Goal: Transaction & Acquisition: Book appointment/travel/reservation

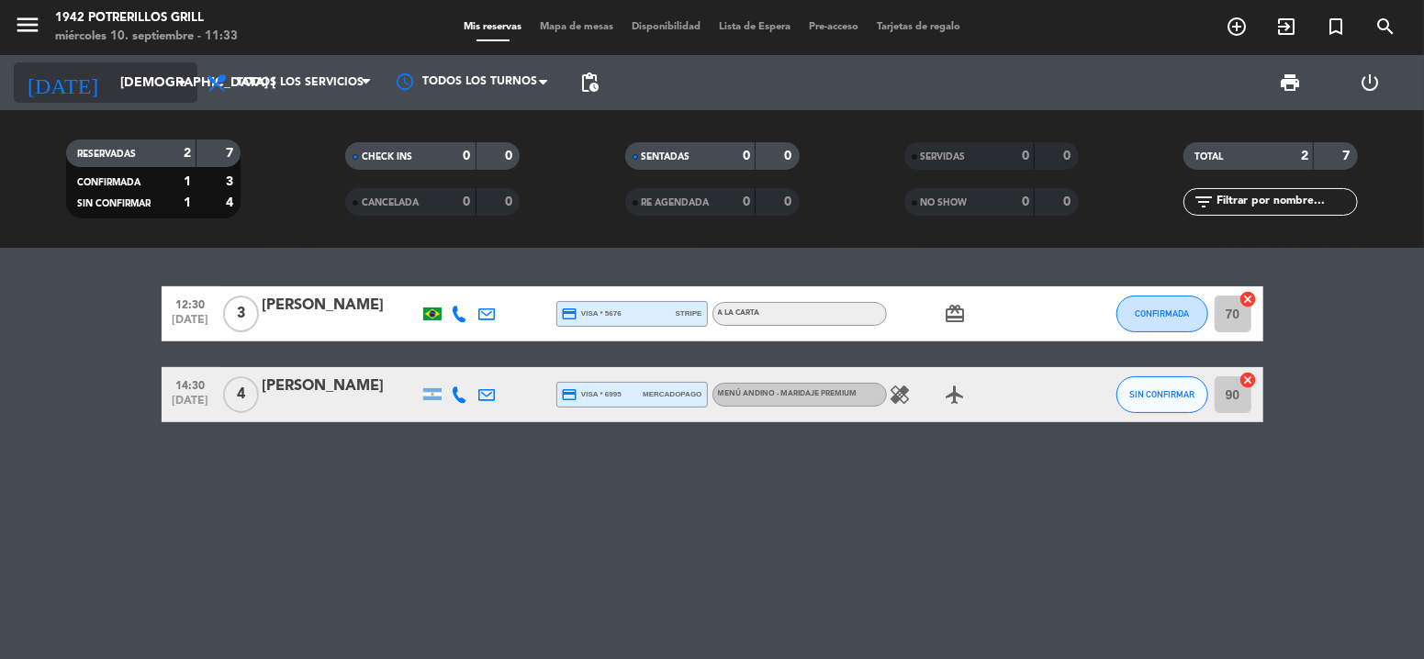
click at [111, 84] on input "[DEMOGRAPHIC_DATA] [DATE]" at bounding box center [198, 83] width 174 height 34
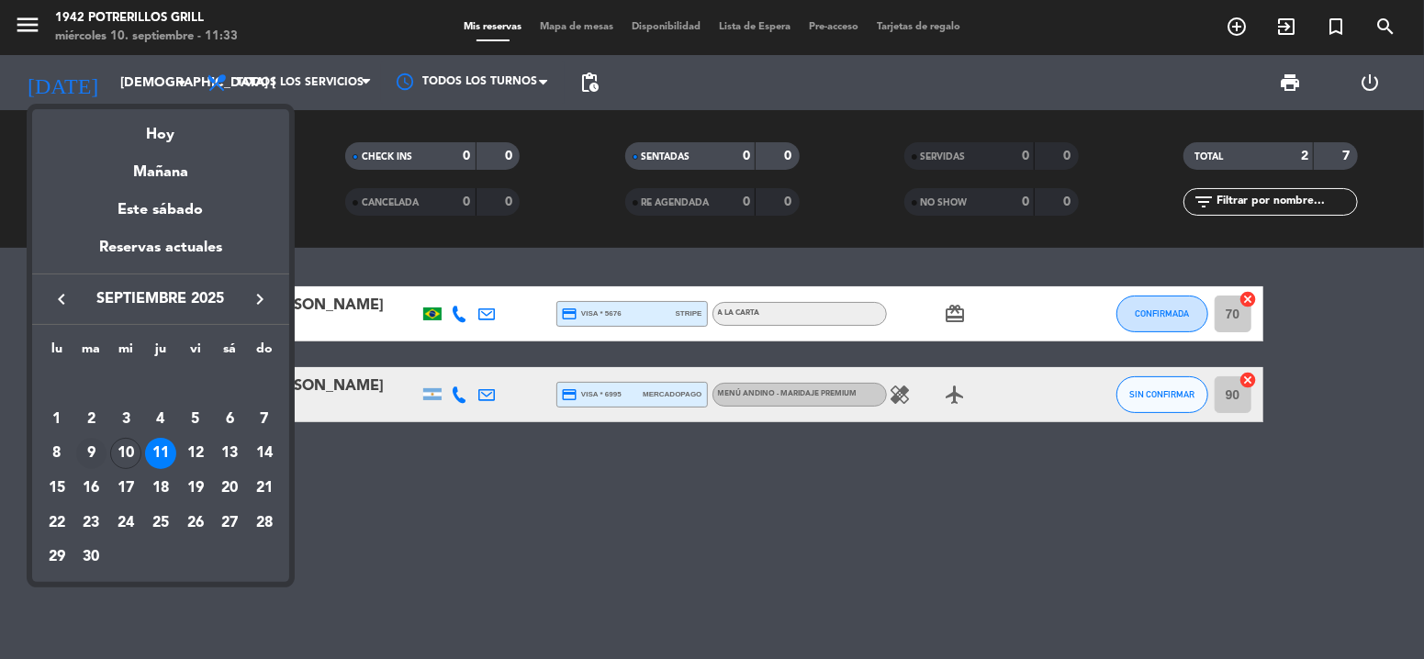
click at [80, 444] on div "9" at bounding box center [91, 453] width 31 height 31
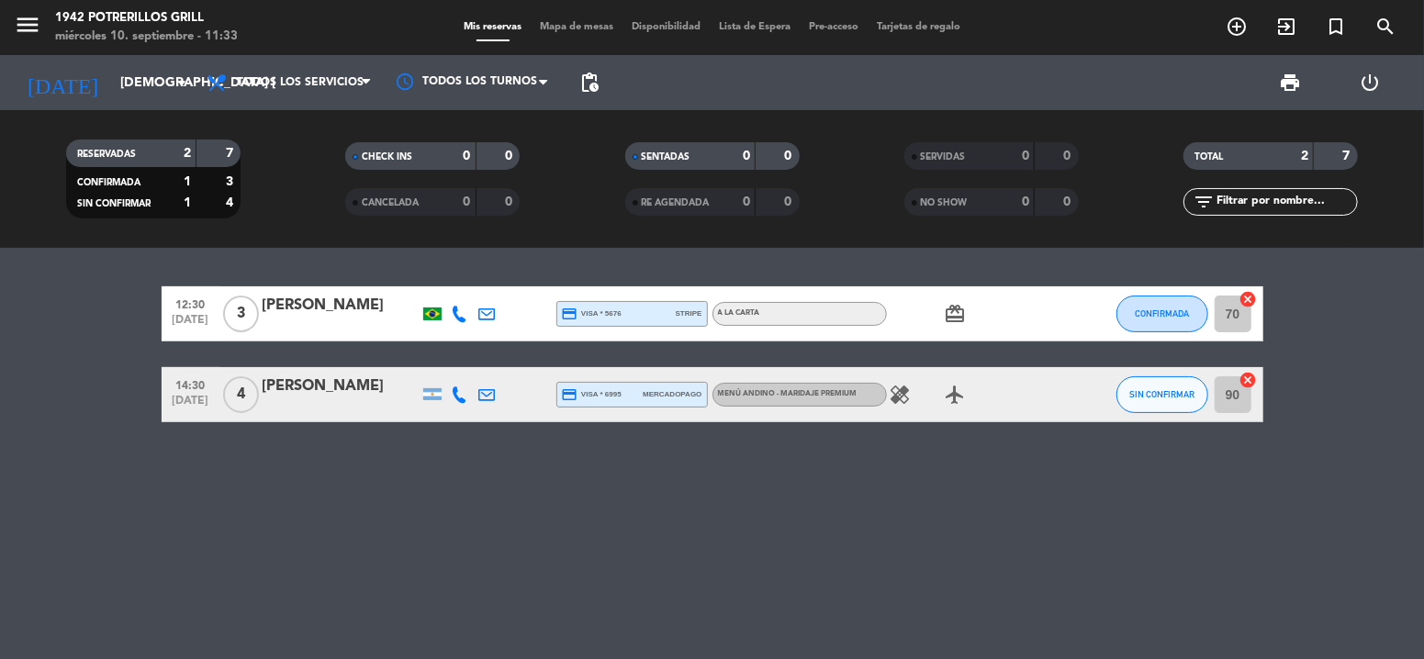
type input "[DATE] sep."
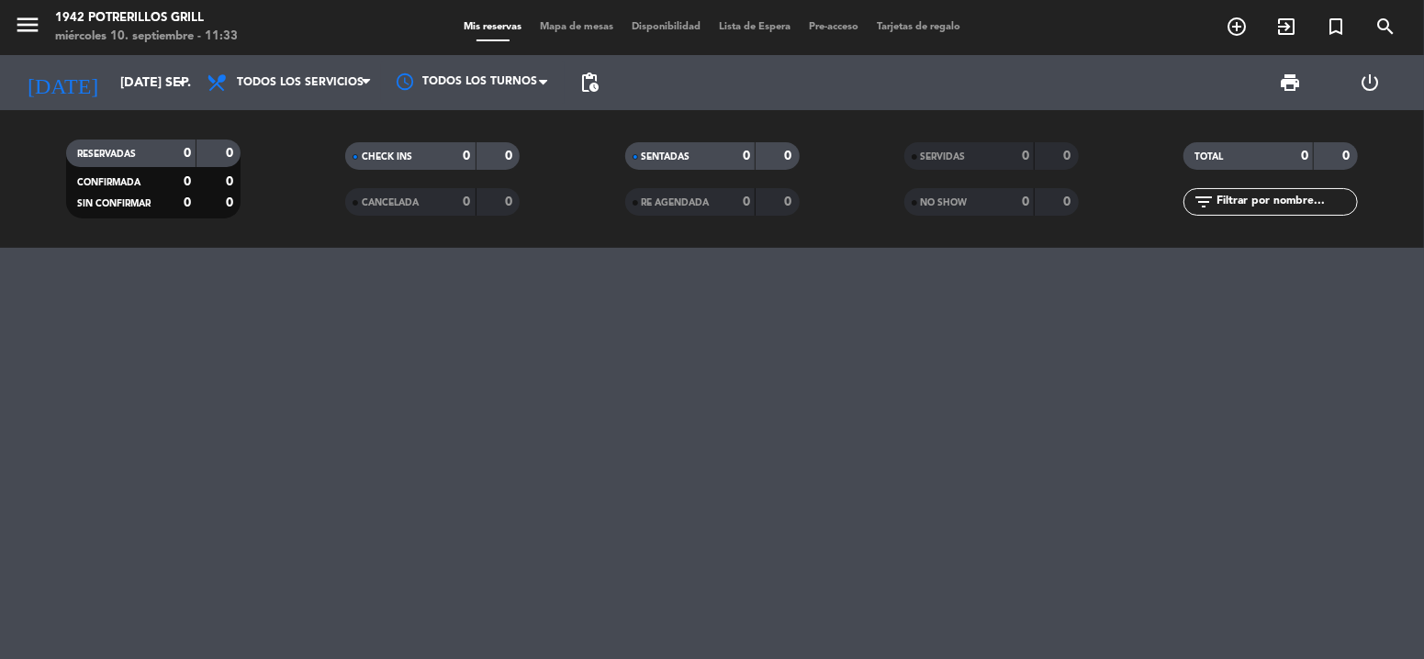
click at [26, 7] on span "menu" at bounding box center [34, 27] width 41 height 43
click at [39, 20] on icon "menu" at bounding box center [28, 25] width 28 height 28
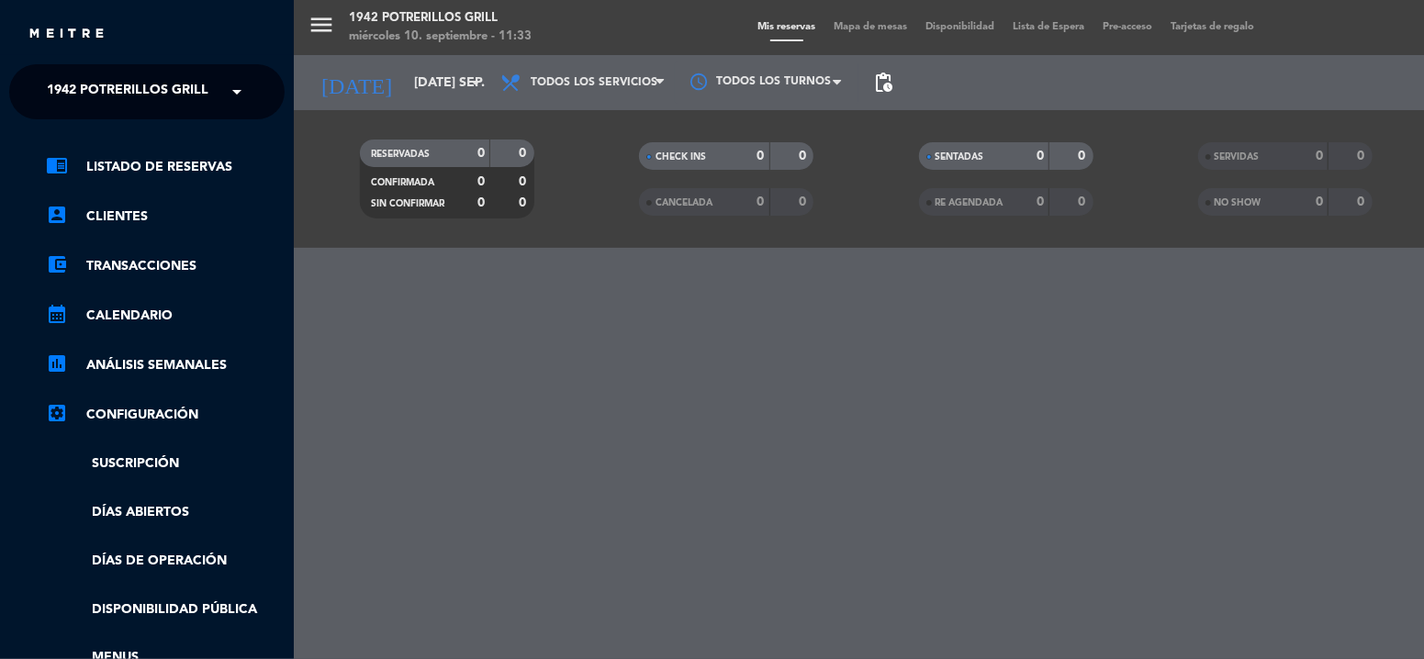
click at [110, 96] on span "1942 Potrerillos Grill" at bounding box center [128, 92] width 162 height 39
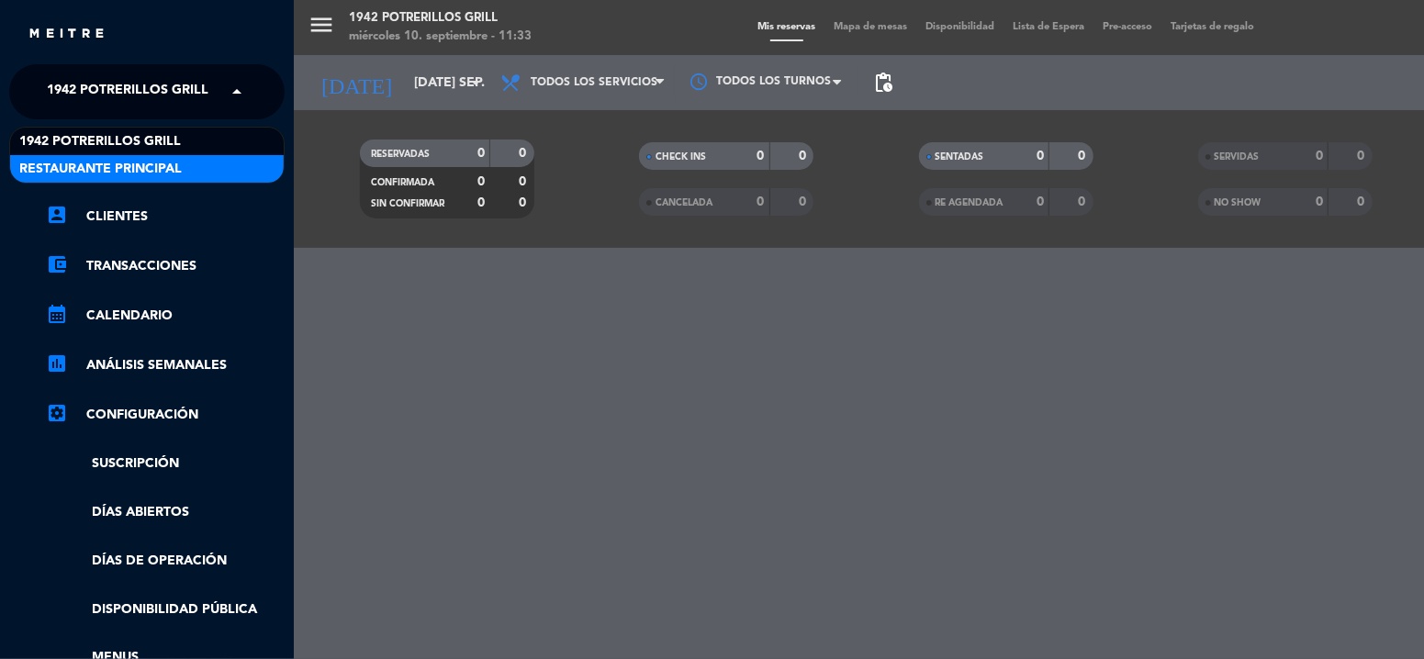
click at [120, 159] on span "Restaurante Principal" at bounding box center [100, 169] width 163 height 21
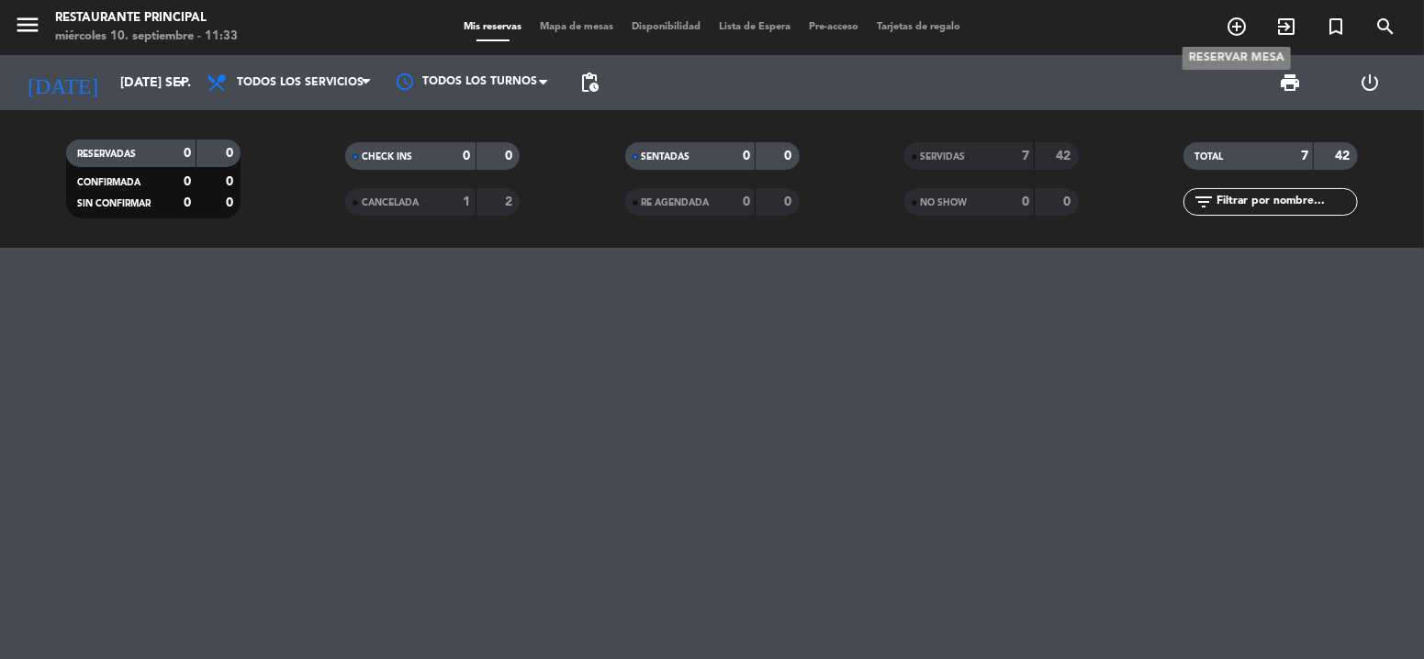
click at [1245, 23] on icon "add_circle_outline" at bounding box center [1237, 27] width 22 height 22
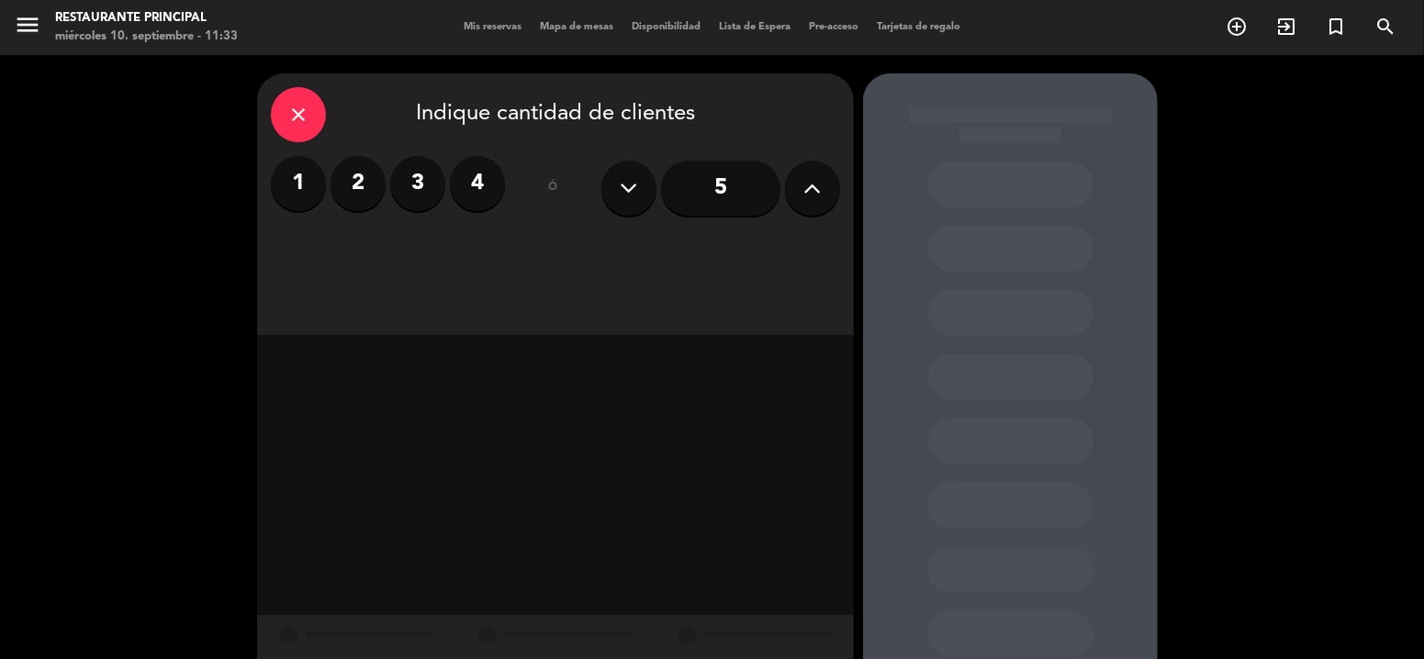
click at [478, 171] on label "4" at bounding box center [477, 183] width 55 height 55
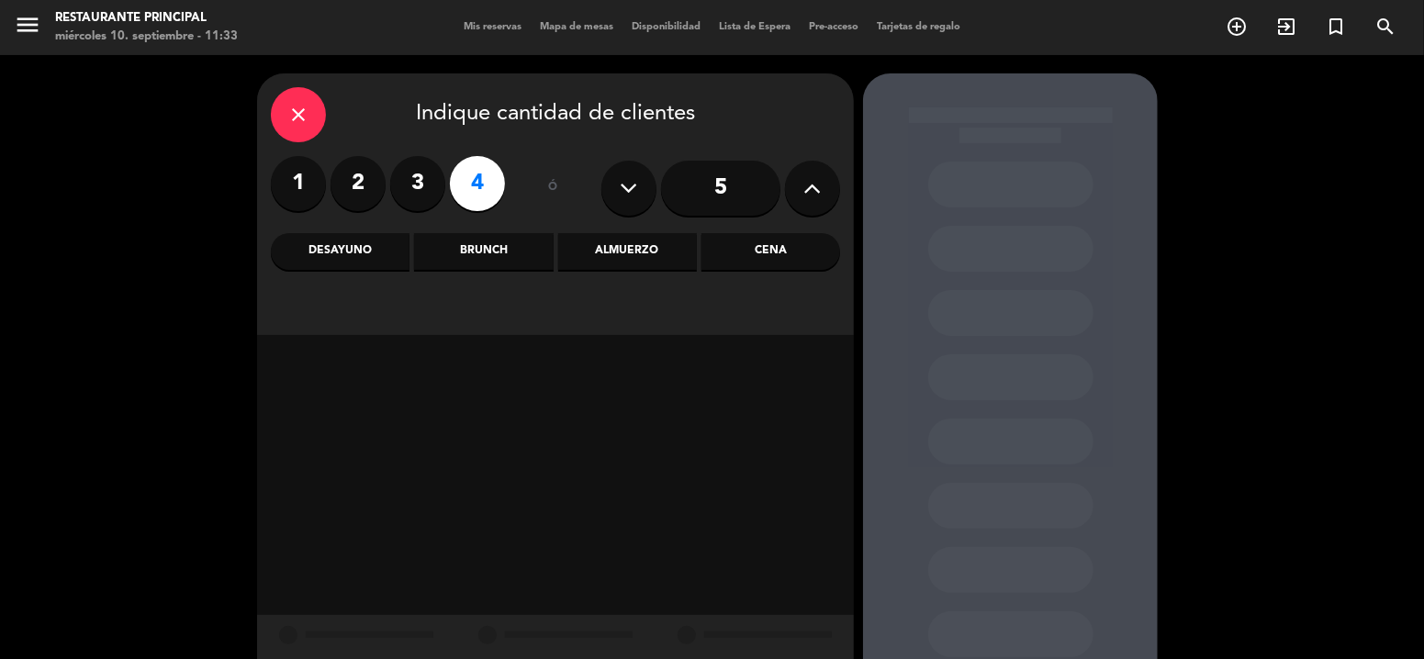
click at [618, 246] on div "Almuerzo" at bounding box center [627, 251] width 139 height 37
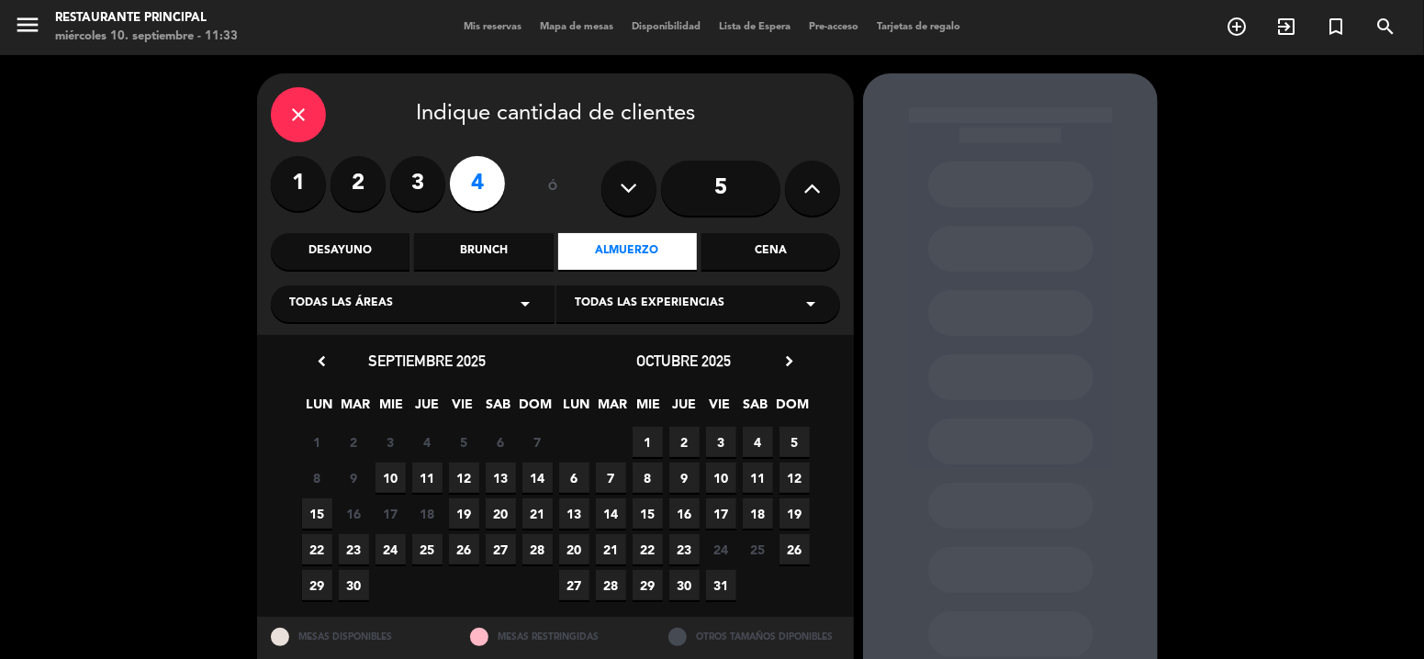
click at [392, 471] on span "10" at bounding box center [391, 478] width 30 height 30
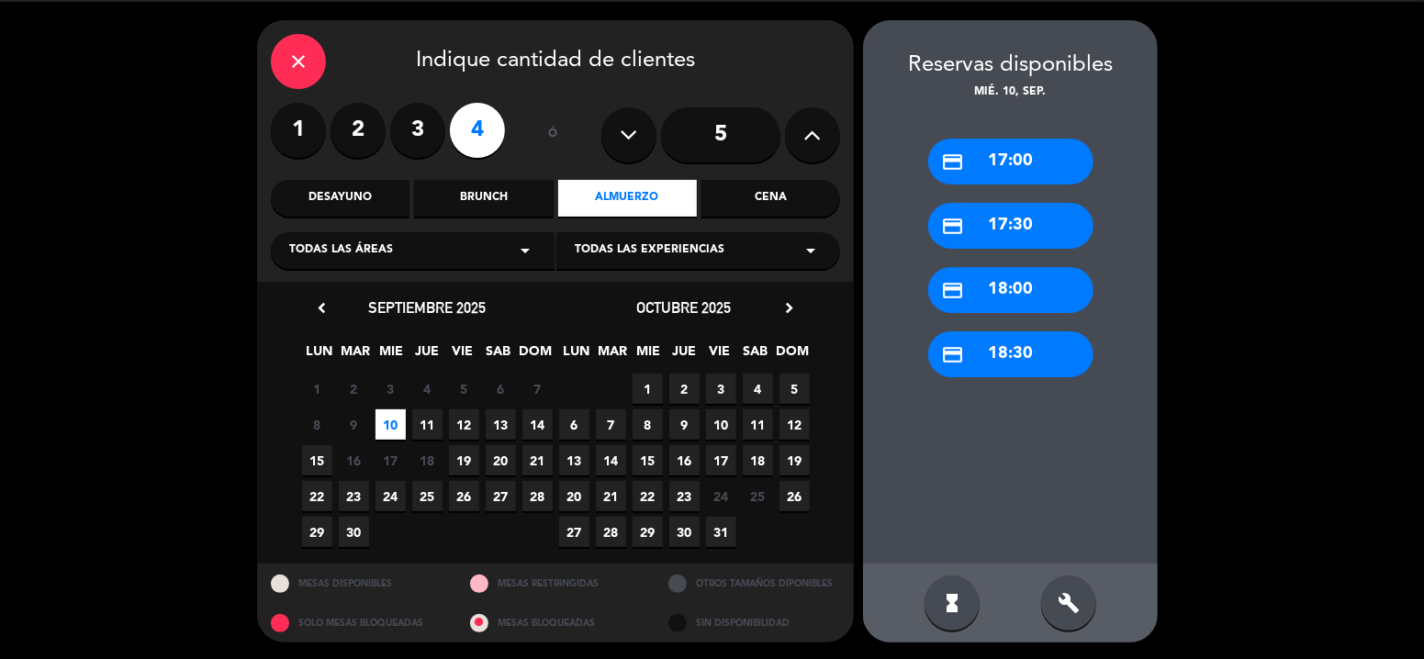
click at [1032, 169] on div "credit_card 17:00" at bounding box center [1010, 162] width 165 height 46
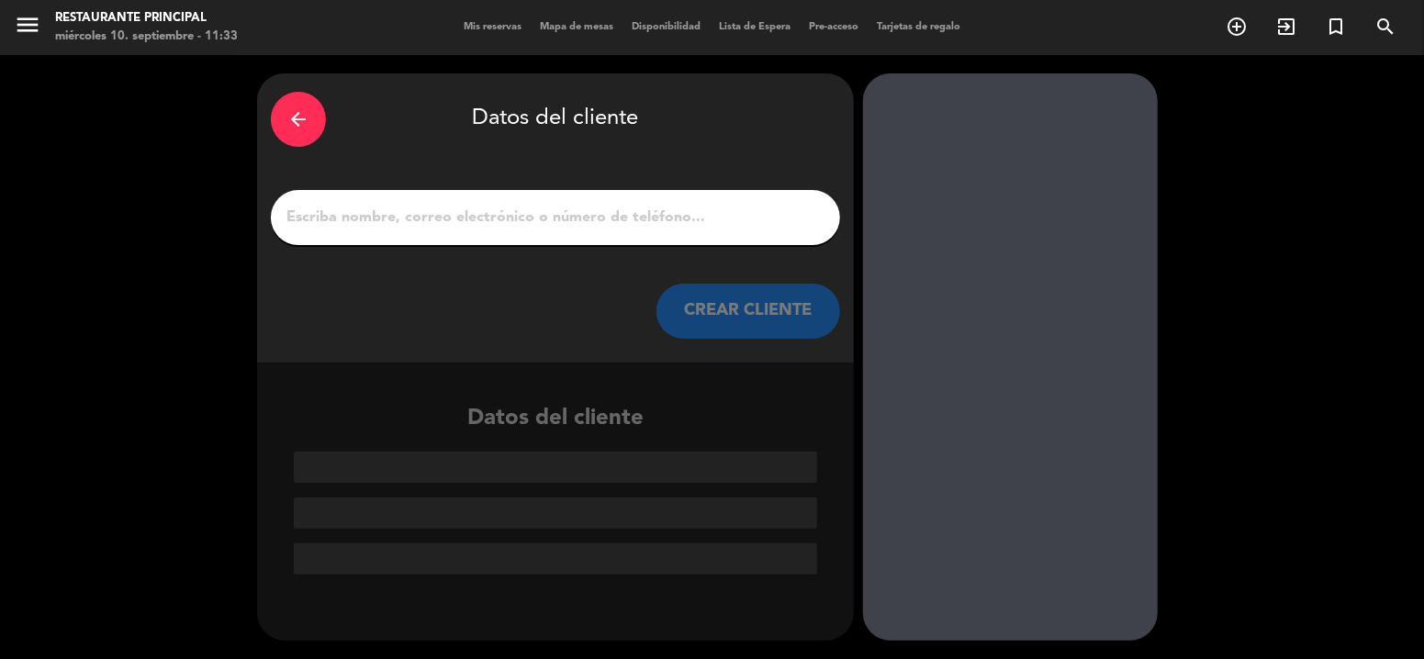
click at [715, 218] on input "1" at bounding box center [556, 218] width 542 height 26
paste input "[PERSON_NAME]"
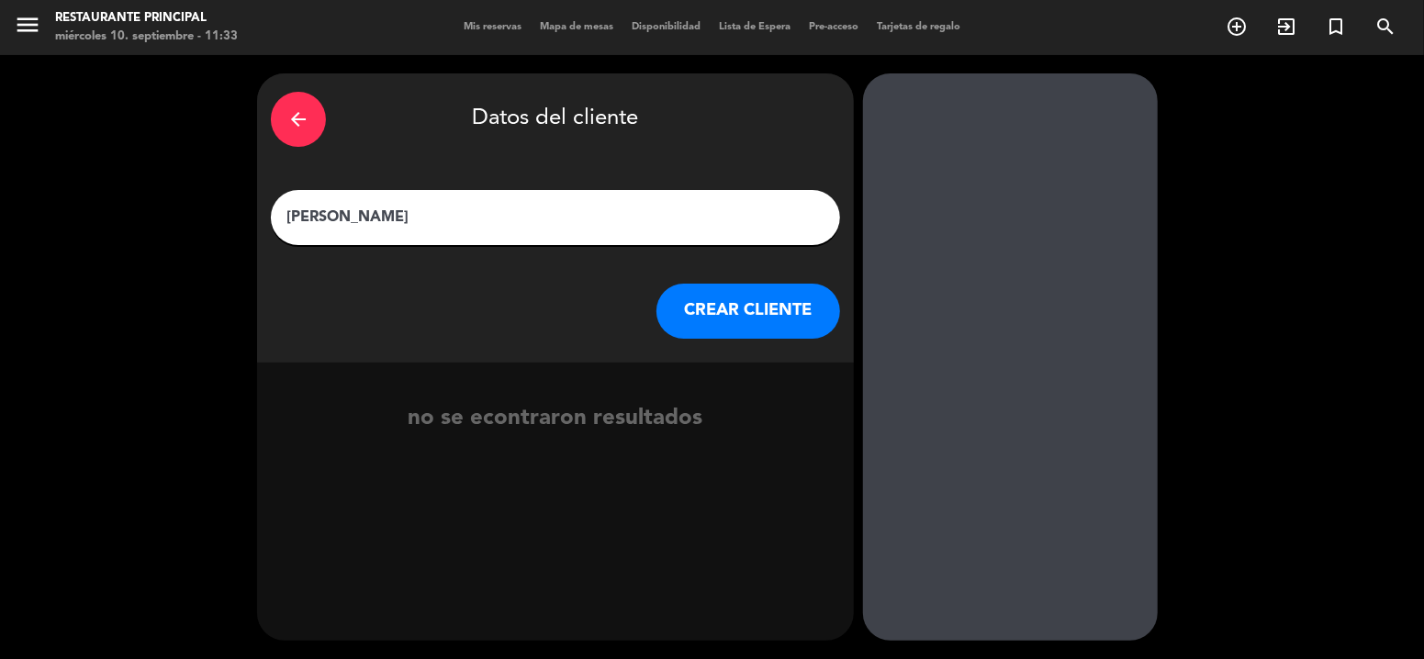
type input "[PERSON_NAME]"
click at [750, 332] on button "CREAR CLIENTE" at bounding box center [749, 311] width 184 height 55
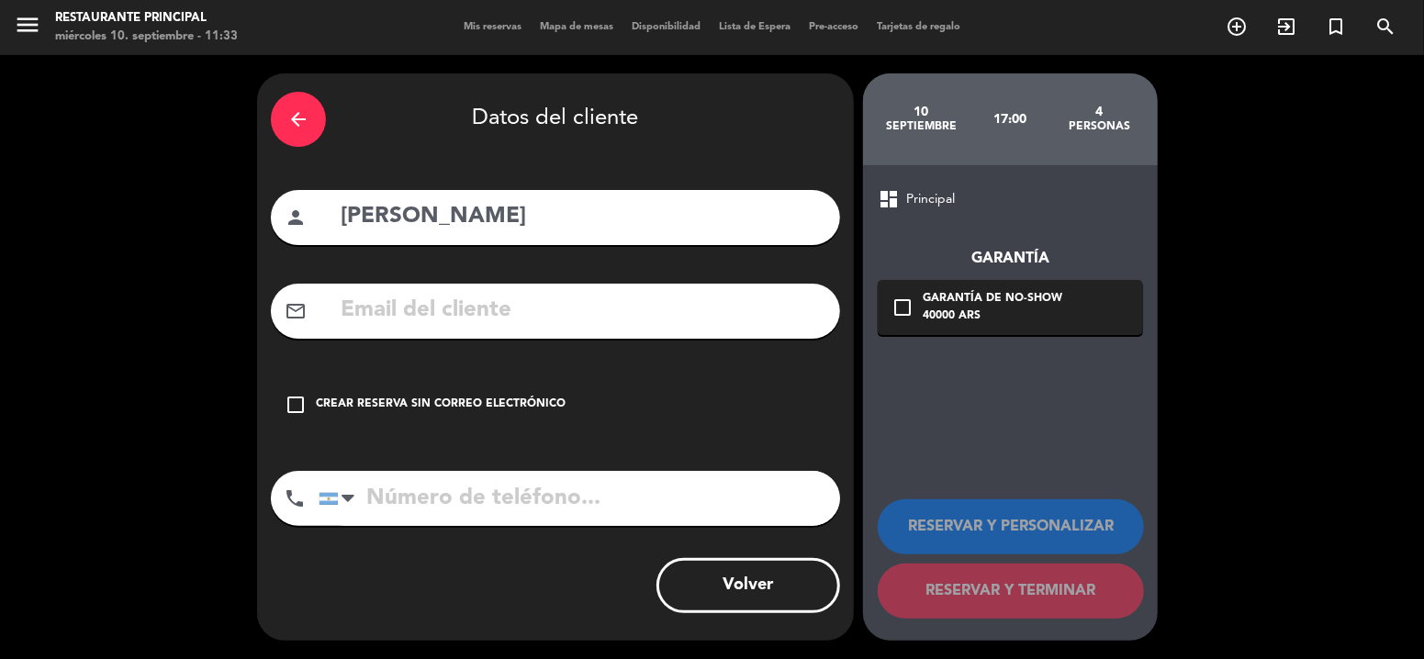
click at [689, 309] on input "text" at bounding box center [583, 311] width 488 height 38
click at [639, 487] on input "tel" at bounding box center [580, 498] width 522 height 55
paste input "2614545213"
type input "2614545213"
click at [905, 311] on icon "check_box_outline_blank" at bounding box center [903, 308] width 22 height 22
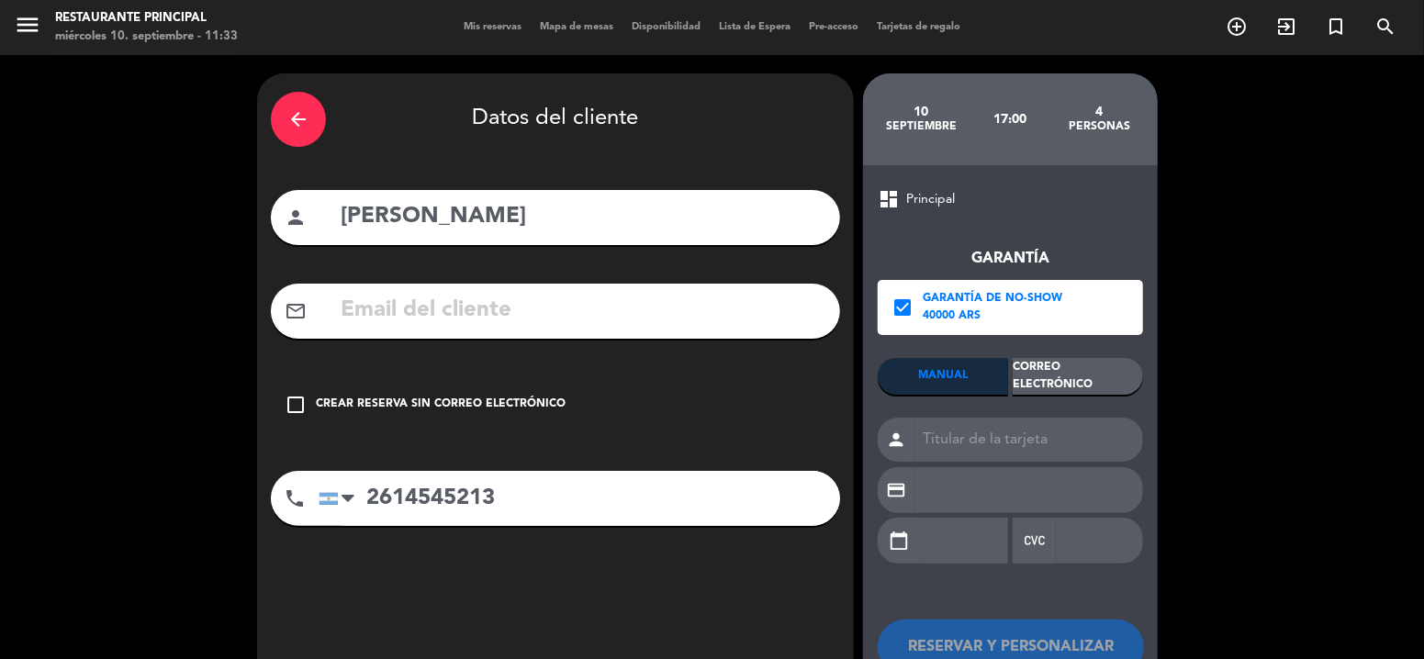
click at [1034, 377] on div "Correo Electrónico" at bounding box center [1078, 376] width 130 height 37
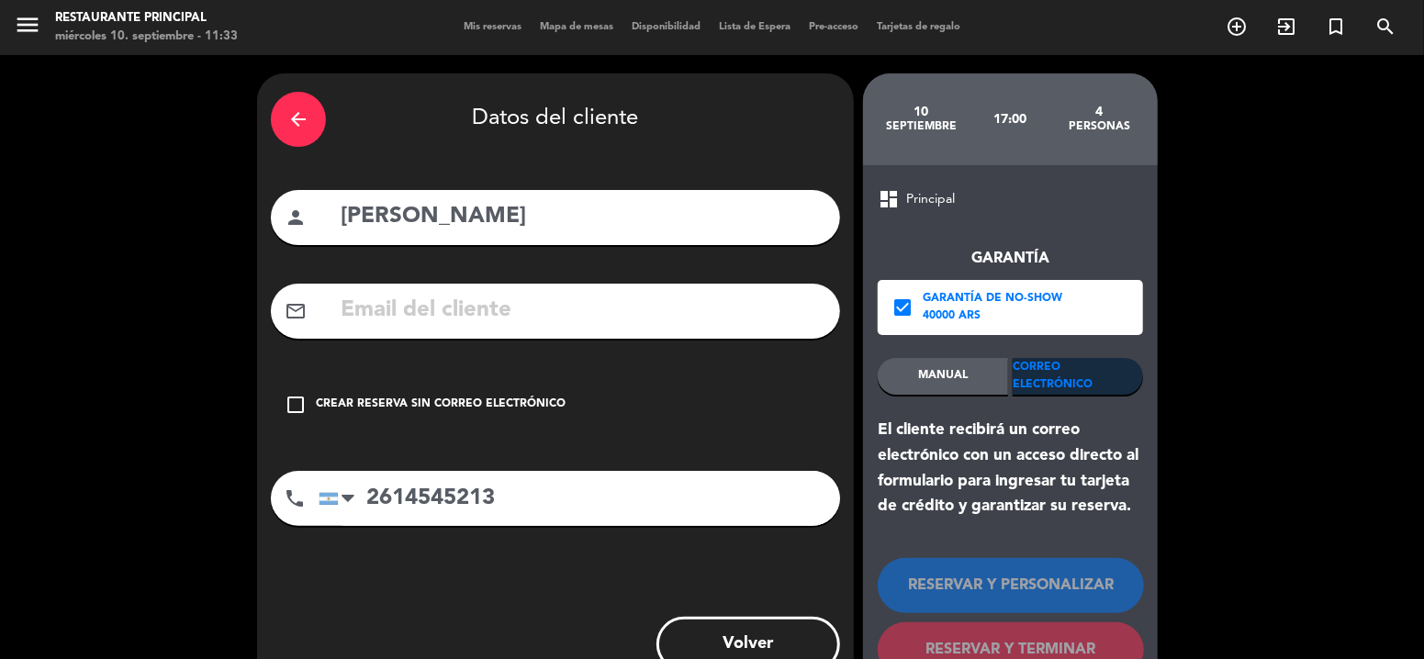
click at [494, 404] on div "Crear reserva sin correo electrónico" at bounding box center [441, 405] width 250 height 18
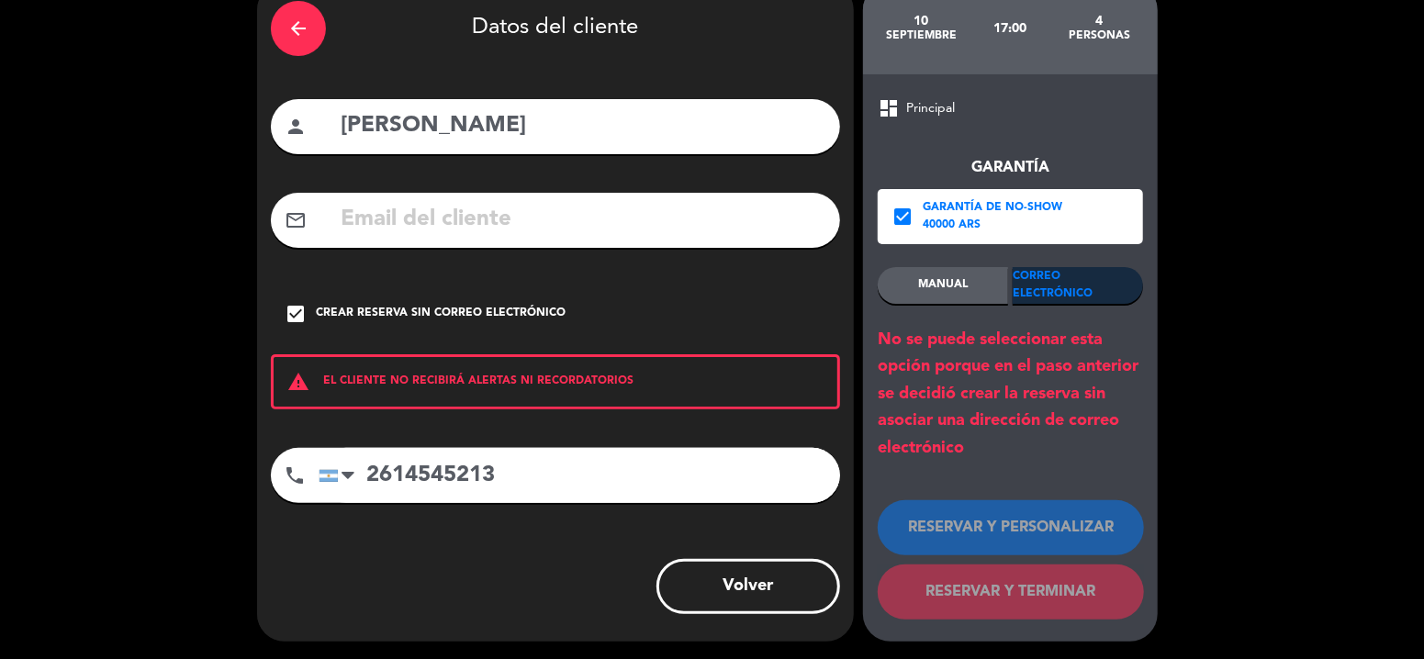
click at [924, 218] on div "40000 ARS" at bounding box center [993, 226] width 140 height 18
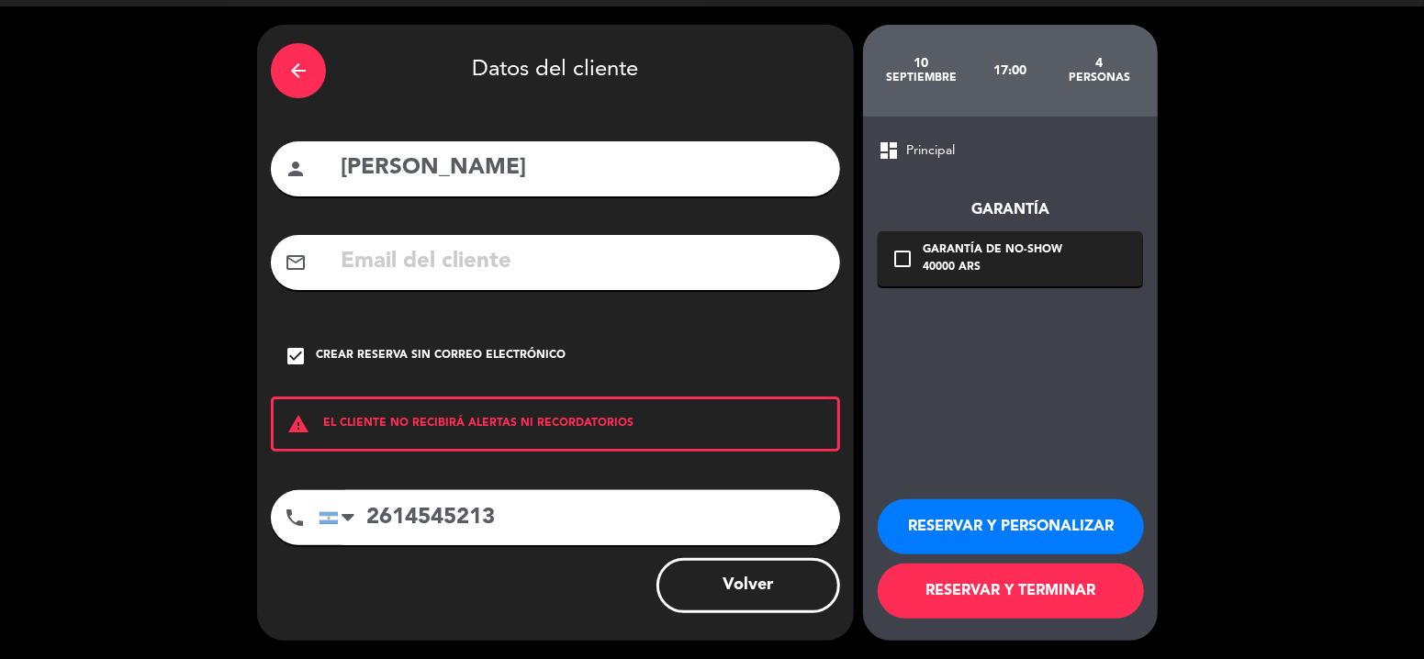
scroll to position [49, 0]
click at [1021, 516] on button "RESERVAR Y PERSONALIZAR" at bounding box center [1011, 527] width 266 height 55
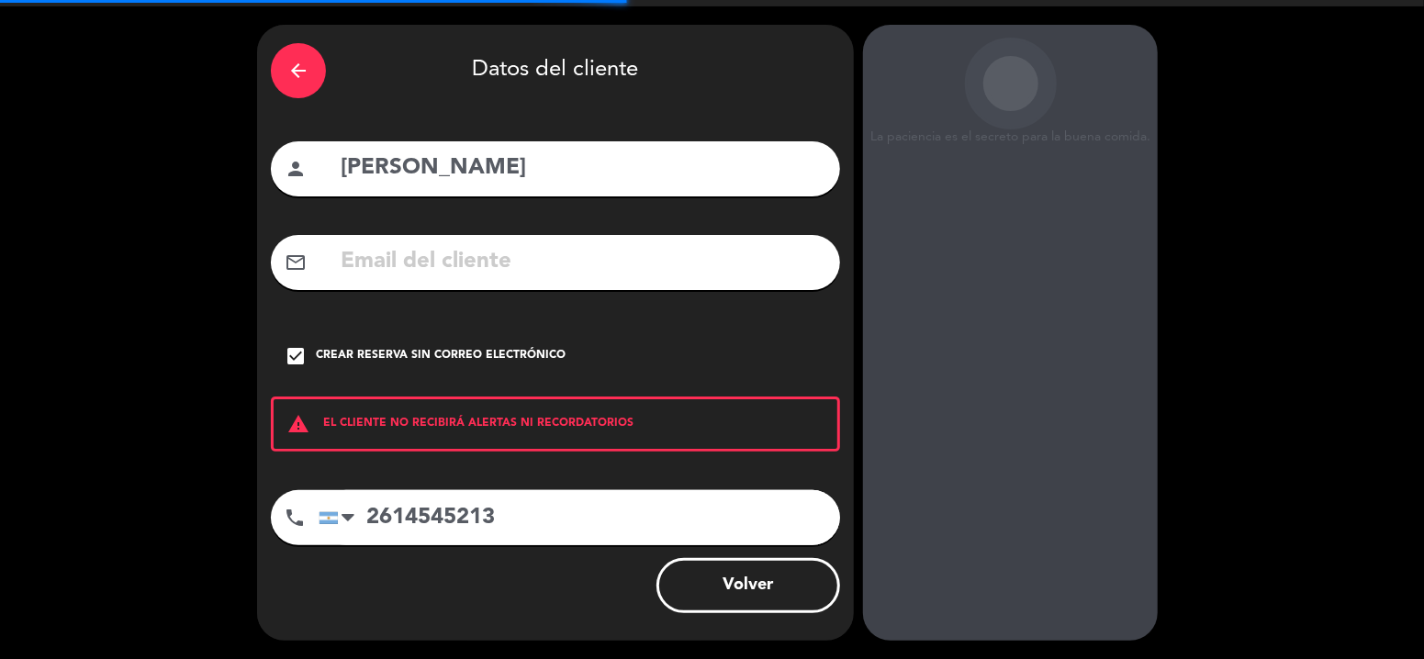
scroll to position [73, 0]
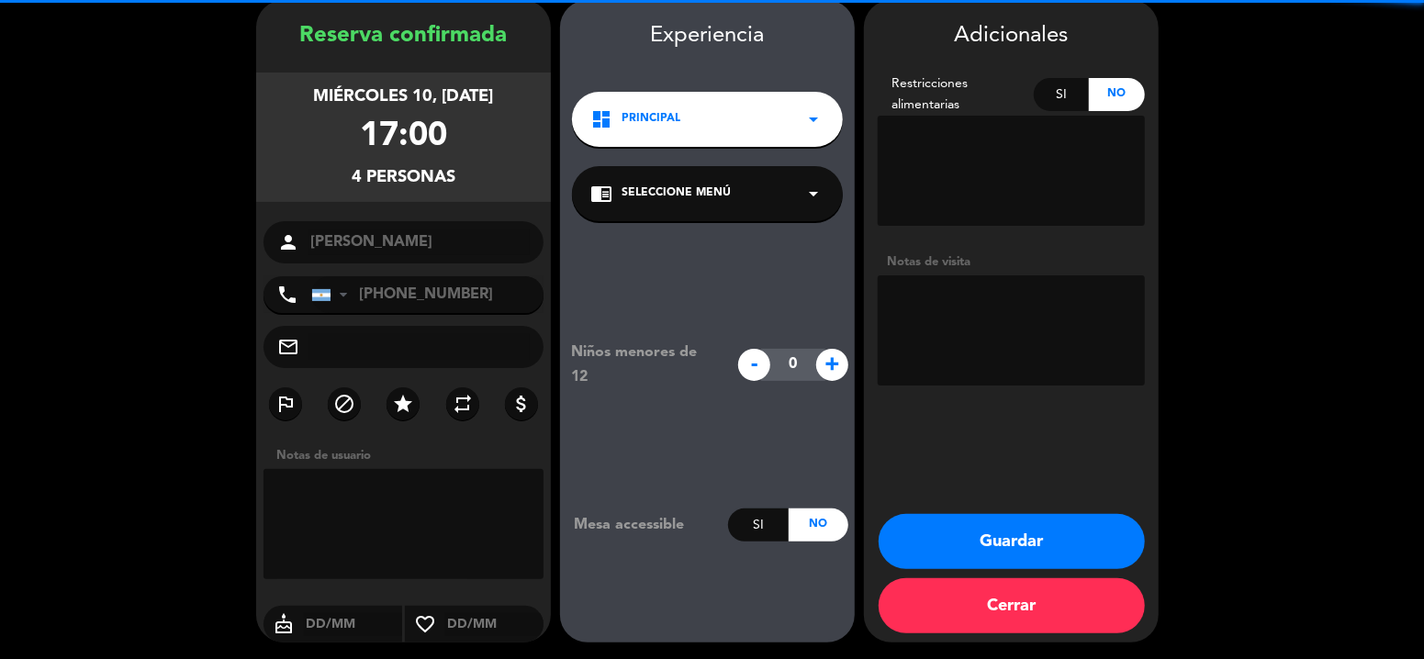
click at [1005, 340] on textarea at bounding box center [1011, 331] width 267 height 110
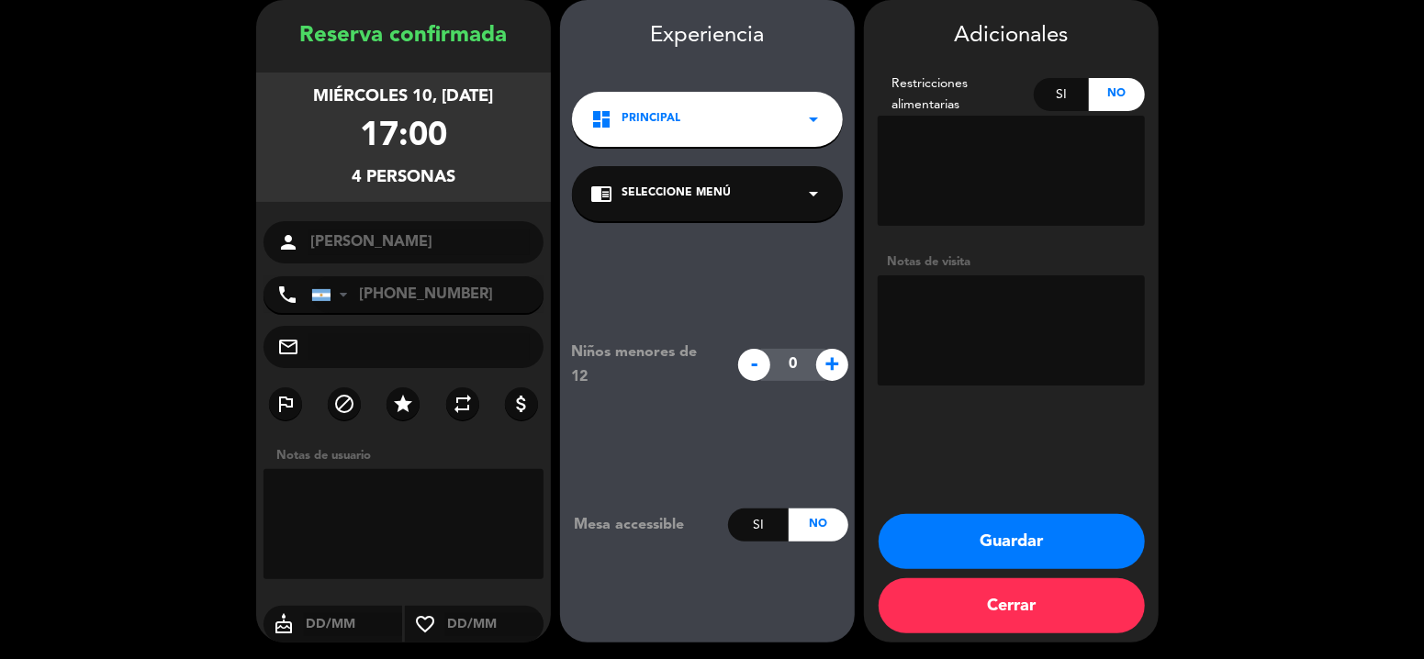
click at [804, 199] on icon "arrow_drop_down" at bounding box center [814, 194] width 22 height 22
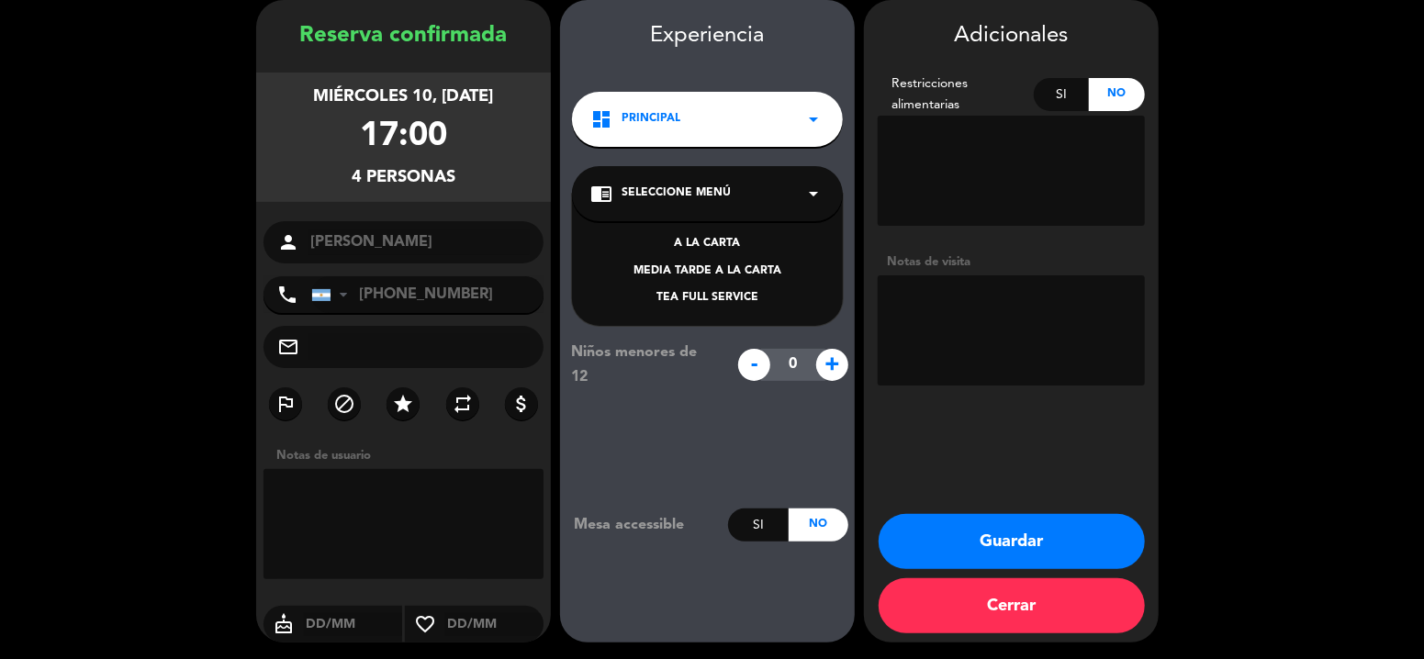
click at [727, 247] on div "A LA CARTA" at bounding box center [707, 244] width 234 height 18
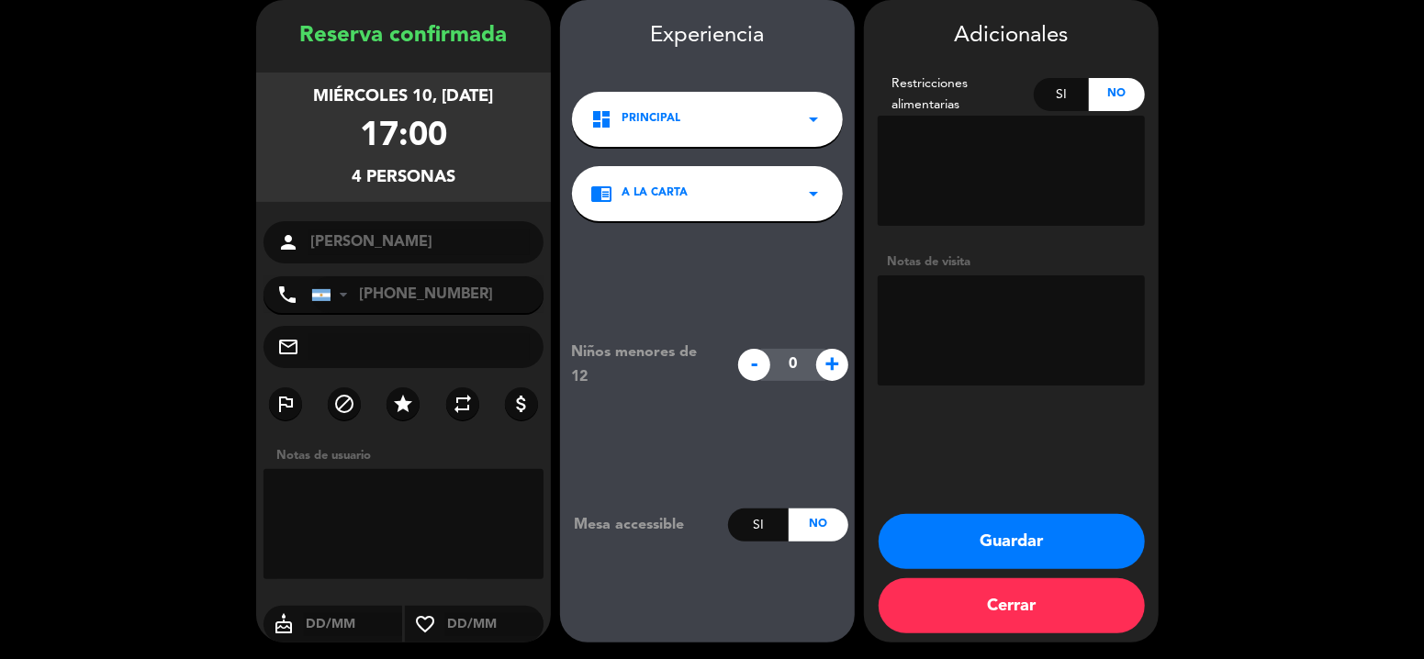
click at [999, 529] on button "Guardar" at bounding box center [1012, 541] width 266 height 55
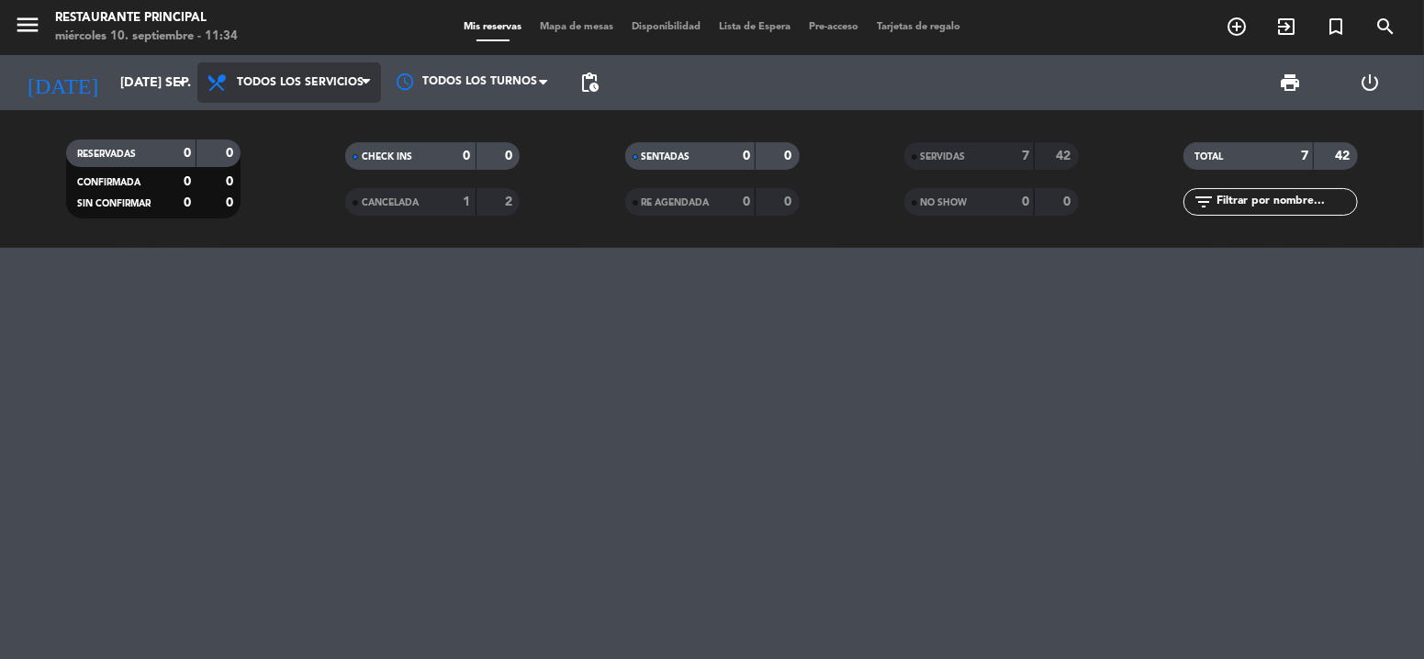
click at [337, 95] on span "Todos los servicios" at bounding box center [289, 82] width 184 height 40
click at [324, 124] on div "menu Restaurante Principal miércoles 10. septiembre - 11:34 Mis reservas Mapa d…" at bounding box center [712, 124] width 1424 height 248
click at [36, 20] on icon "menu" at bounding box center [28, 25] width 28 height 28
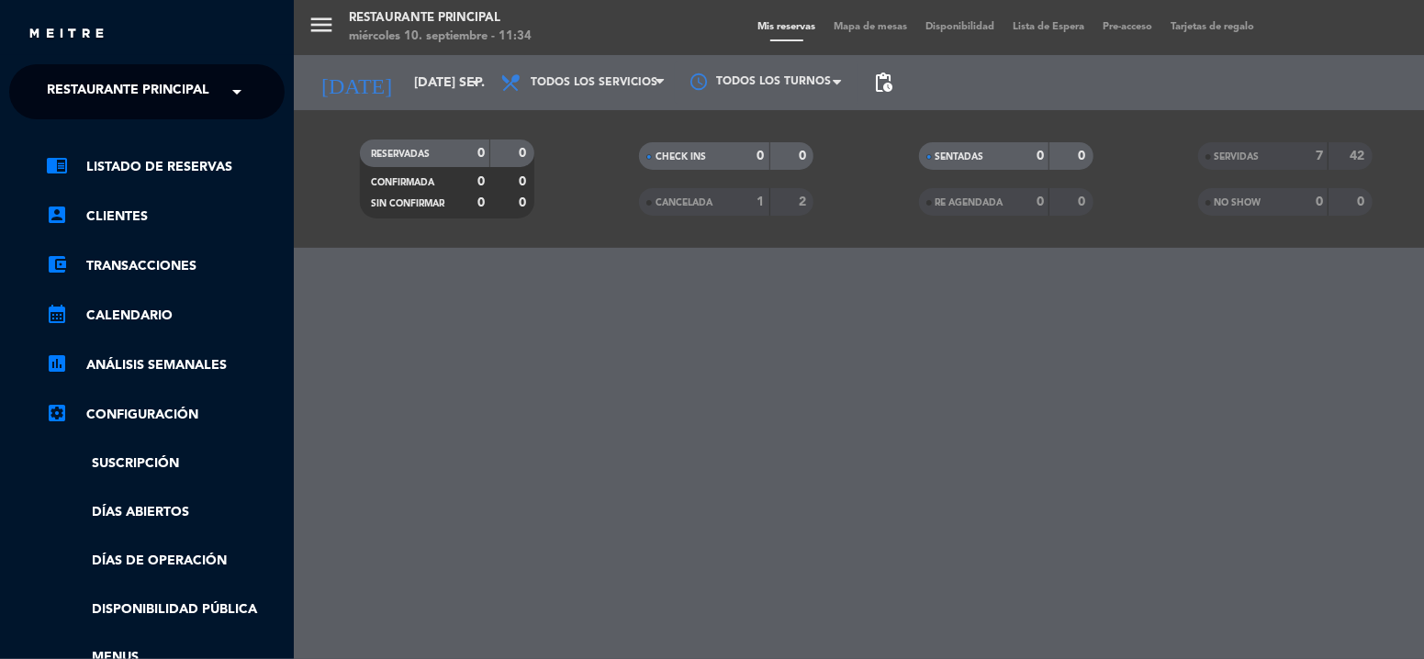
click at [89, 93] on span "Restaurante Principal" at bounding box center [128, 92] width 163 height 39
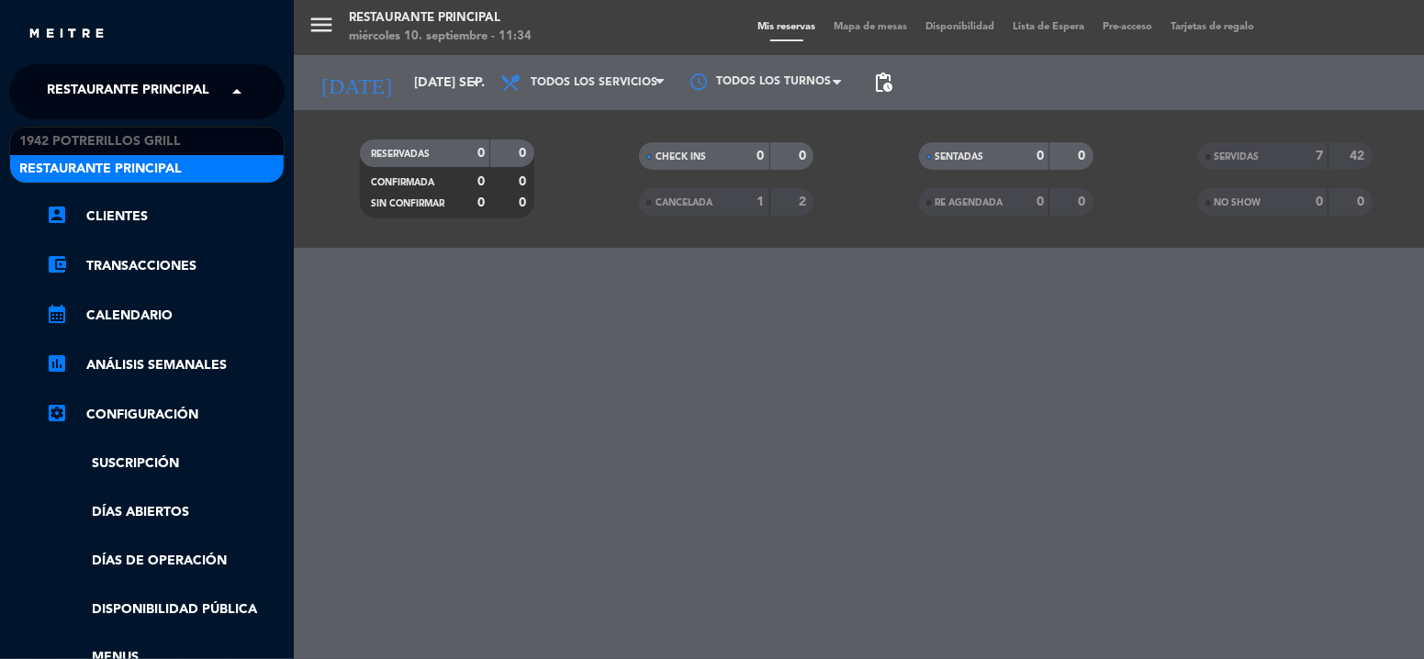
click at [83, 127] on div "1942 Potrerillos Grill Restaurante Principal" at bounding box center [147, 155] width 276 height 57
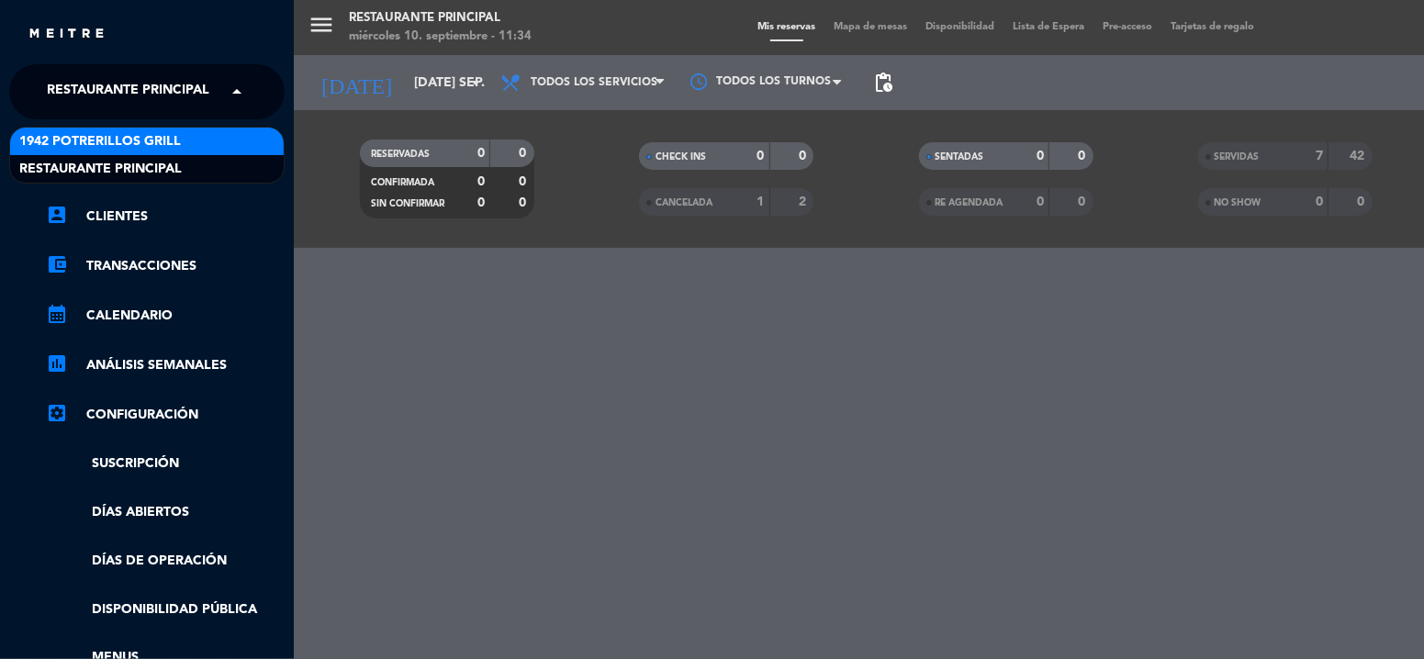
click at [81, 138] on span "1942 Potrerillos Grill" at bounding box center [100, 141] width 162 height 21
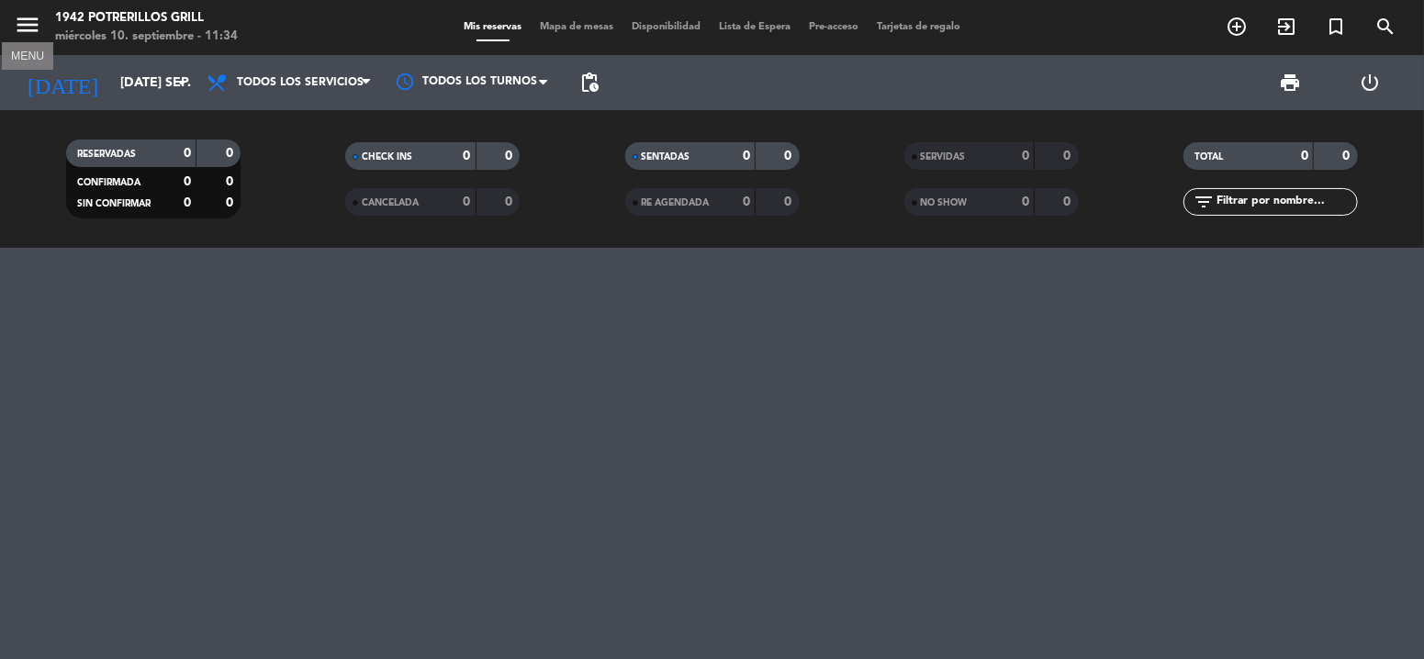
click at [27, 28] on icon "menu" at bounding box center [28, 25] width 28 height 28
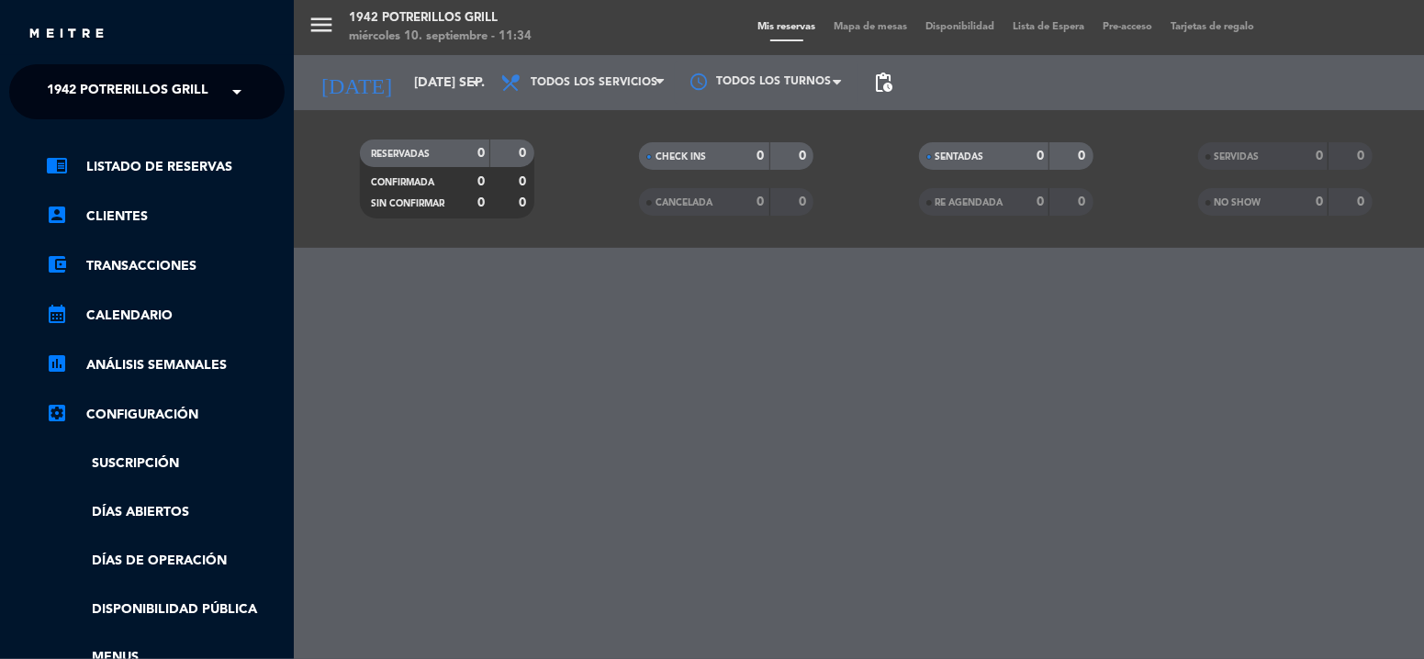
click at [62, 87] on span "1942 Potrerillos Grill" at bounding box center [128, 92] width 162 height 39
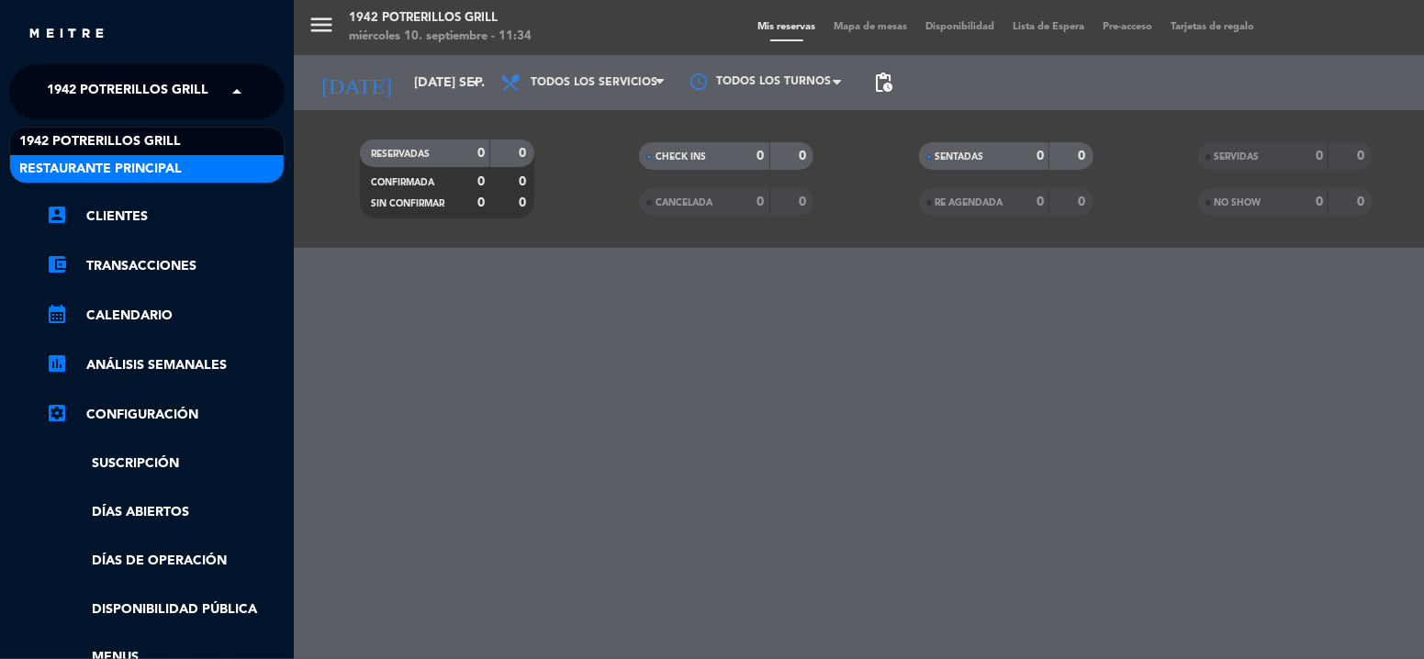
click at [81, 164] on span "Restaurante Principal" at bounding box center [100, 169] width 163 height 21
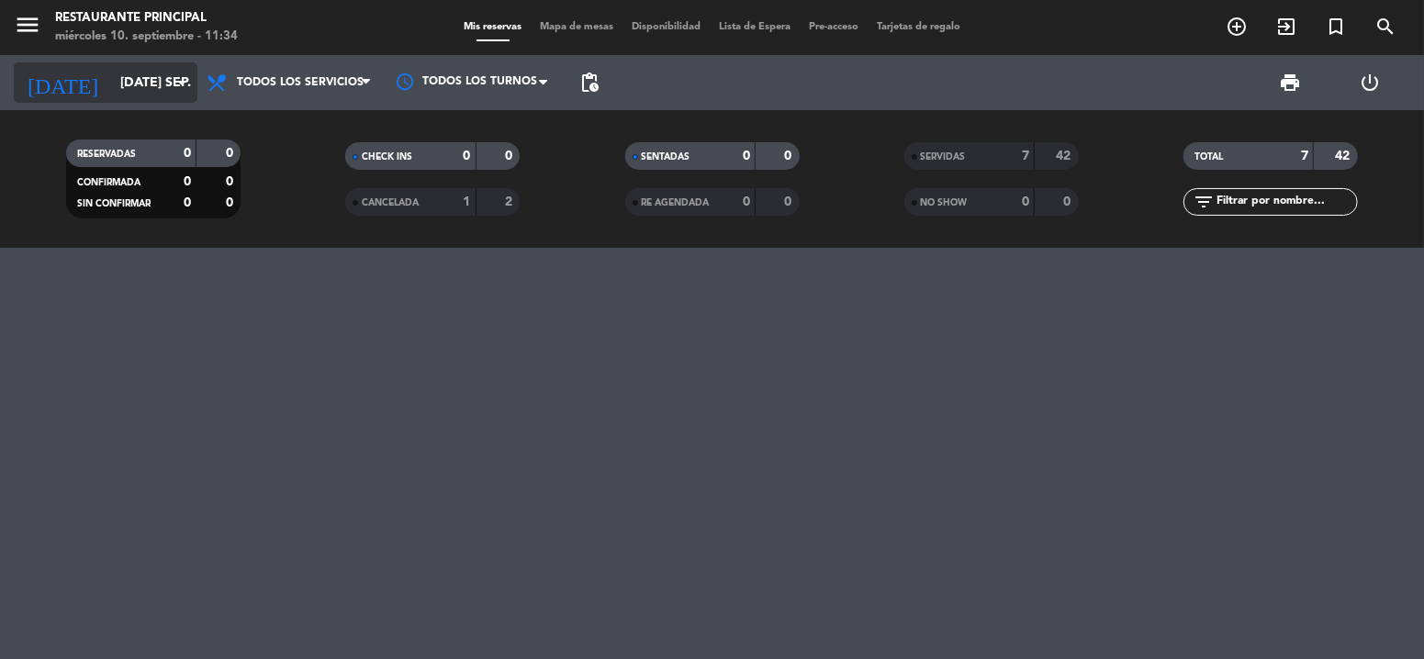
click at [111, 80] on input "[DATE] sep." at bounding box center [198, 83] width 174 height 34
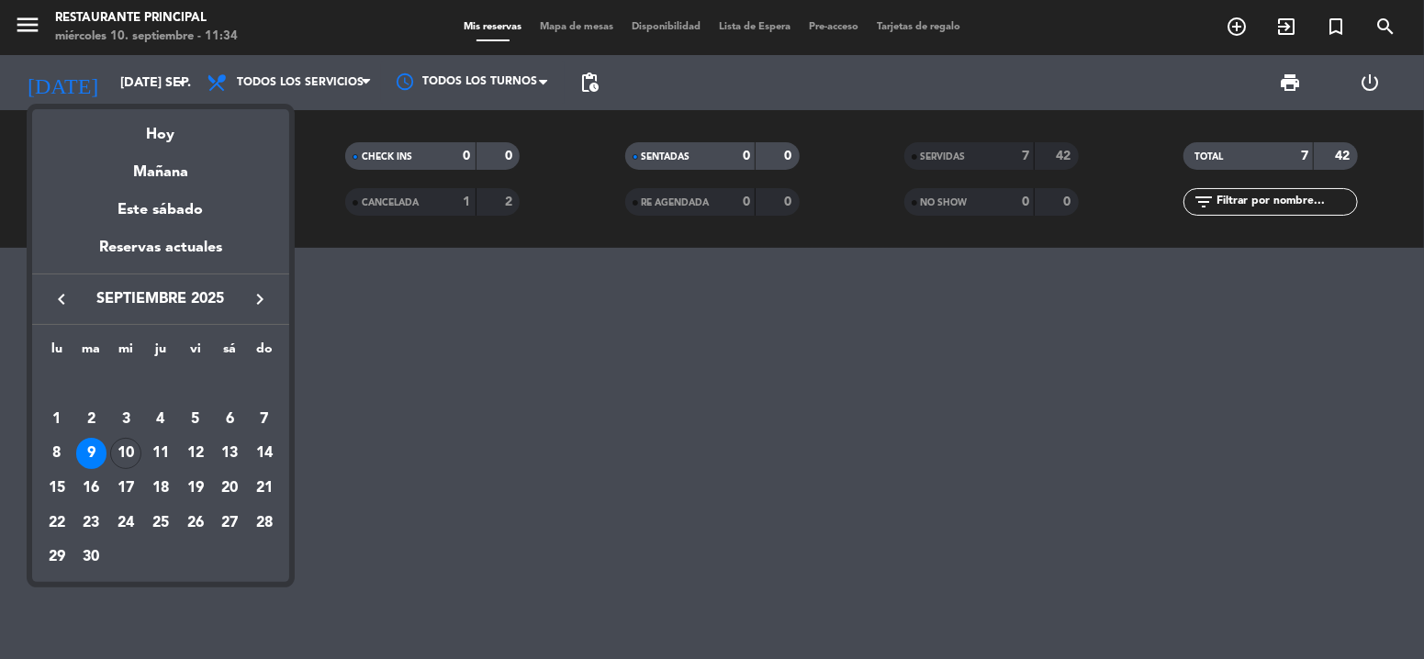
click at [685, 503] on div at bounding box center [712, 329] width 1424 height 659
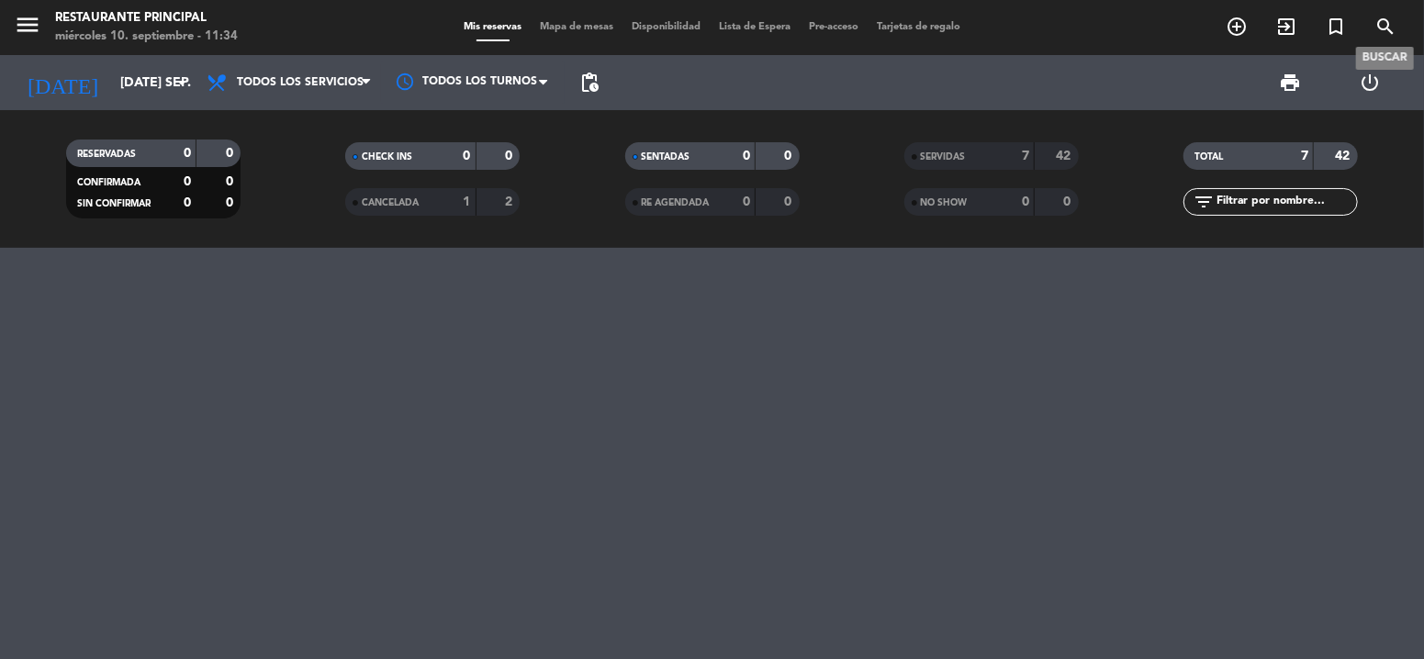
click at [1386, 27] on icon "search" at bounding box center [1386, 27] width 22 height 22
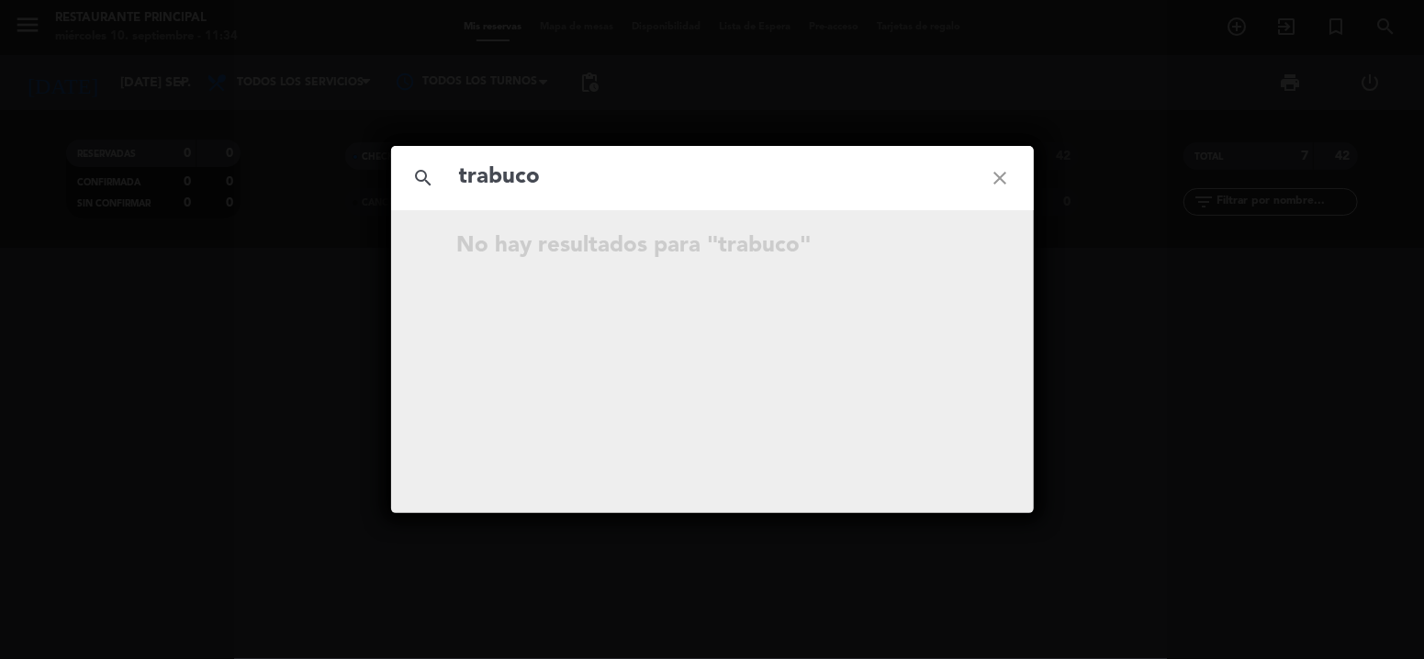
type input "trabuco"
click at [990, 173] on icon "close" at bounding box center [1001, 178] width 66 height 66
click at [1161, 195] on div "search close No hay resultados para """ at bounding box center [712, 329] width 1424 height 659
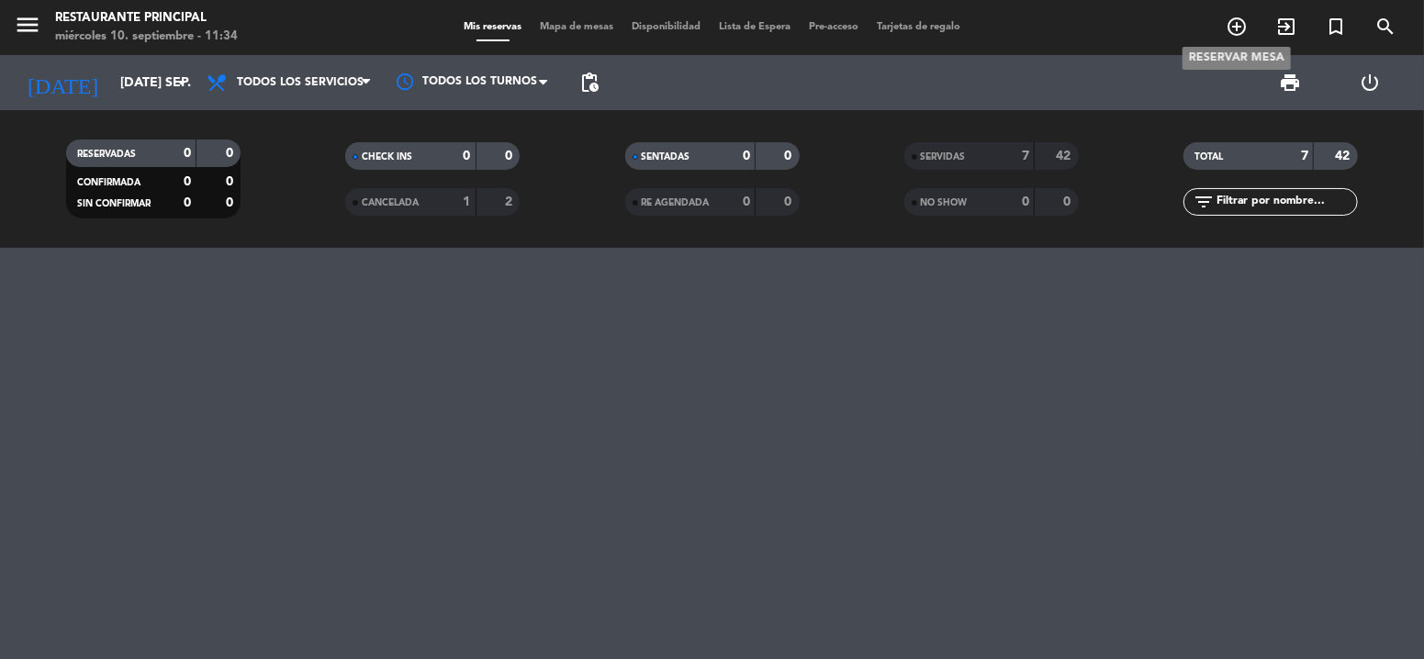
click at [1232, 19] on icon "add_circle_outline" at bounding box center [1237, 27] width 22 height 22
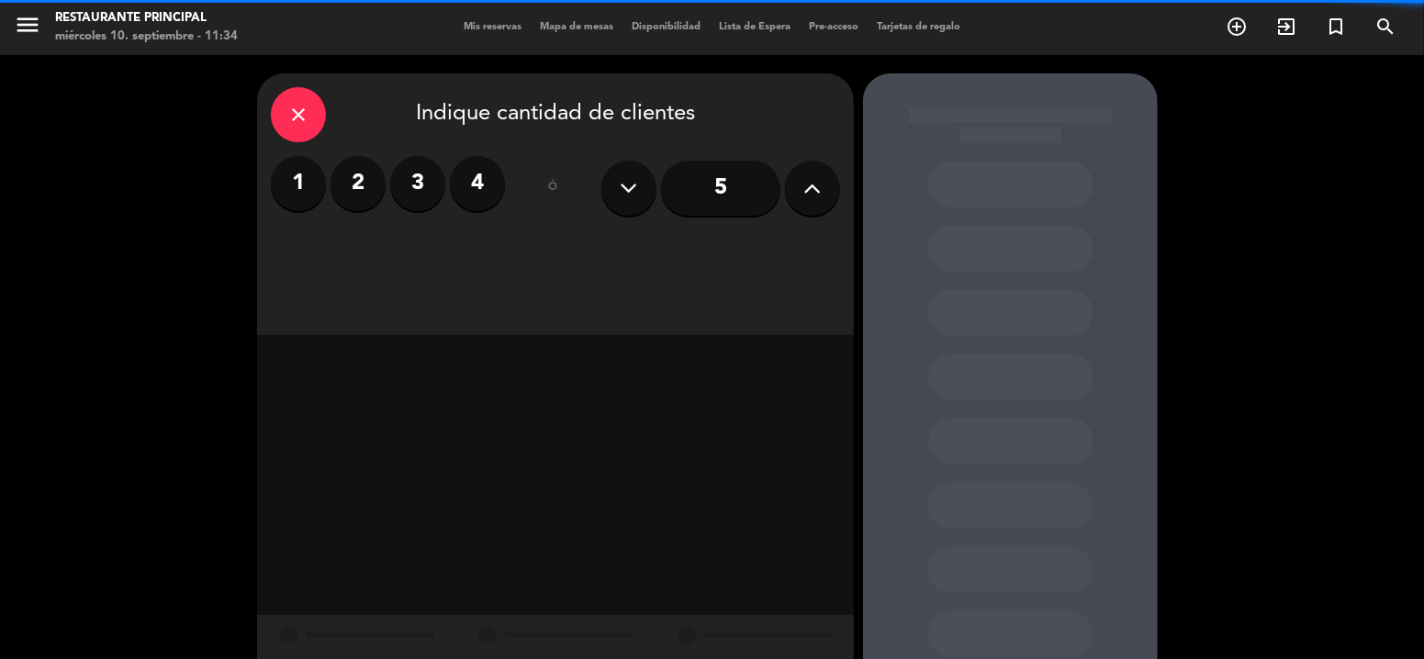
click at [468, 194] on label "4" at bounding box center [477, 183] width 55 height 55
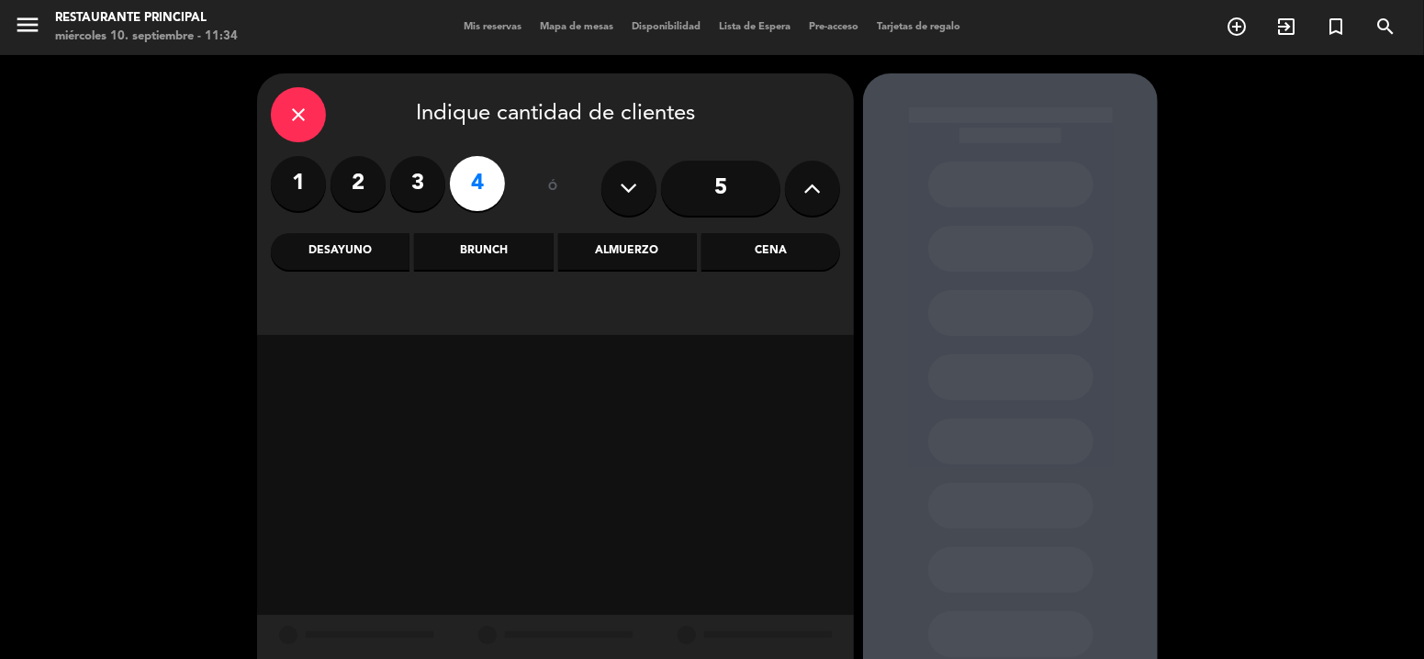
click at [520, 253] on div "Brunch" at bounding box center [483, 251] width 139 height 37
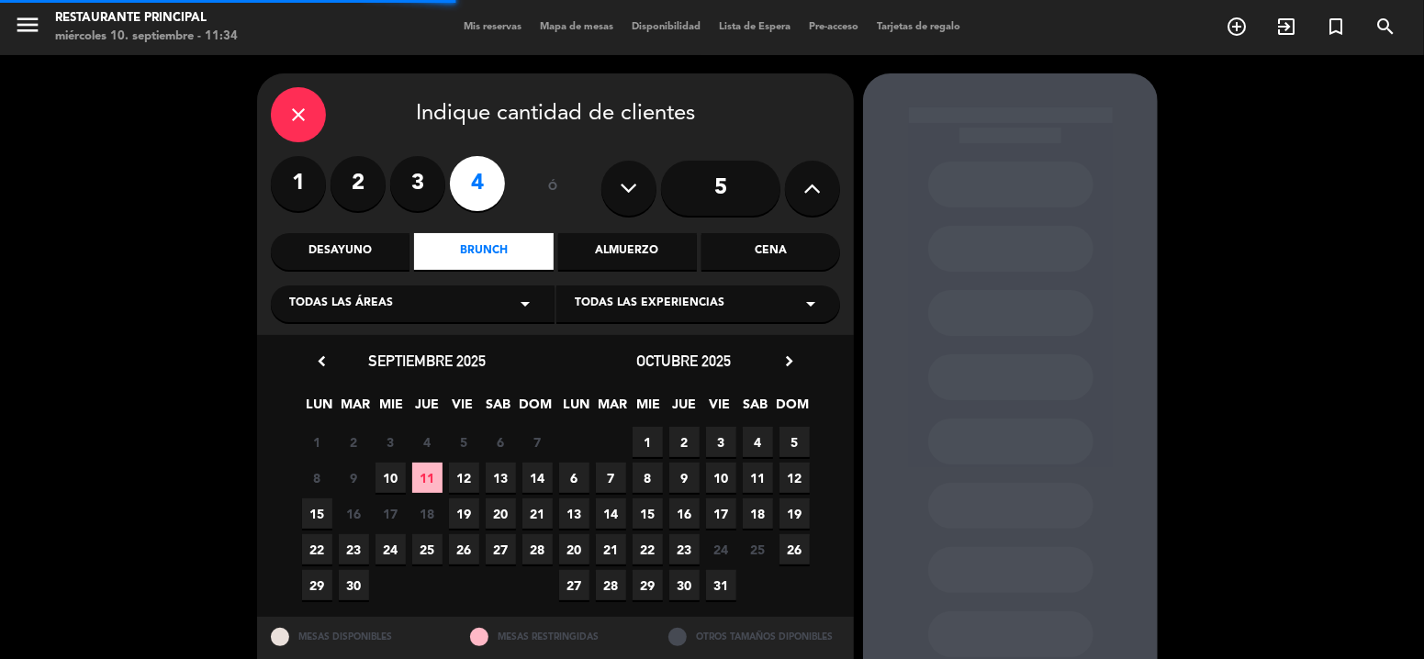
click at [607, 252] on div "Almuerzo" at bounding box center [627, 251] width 139 height 37
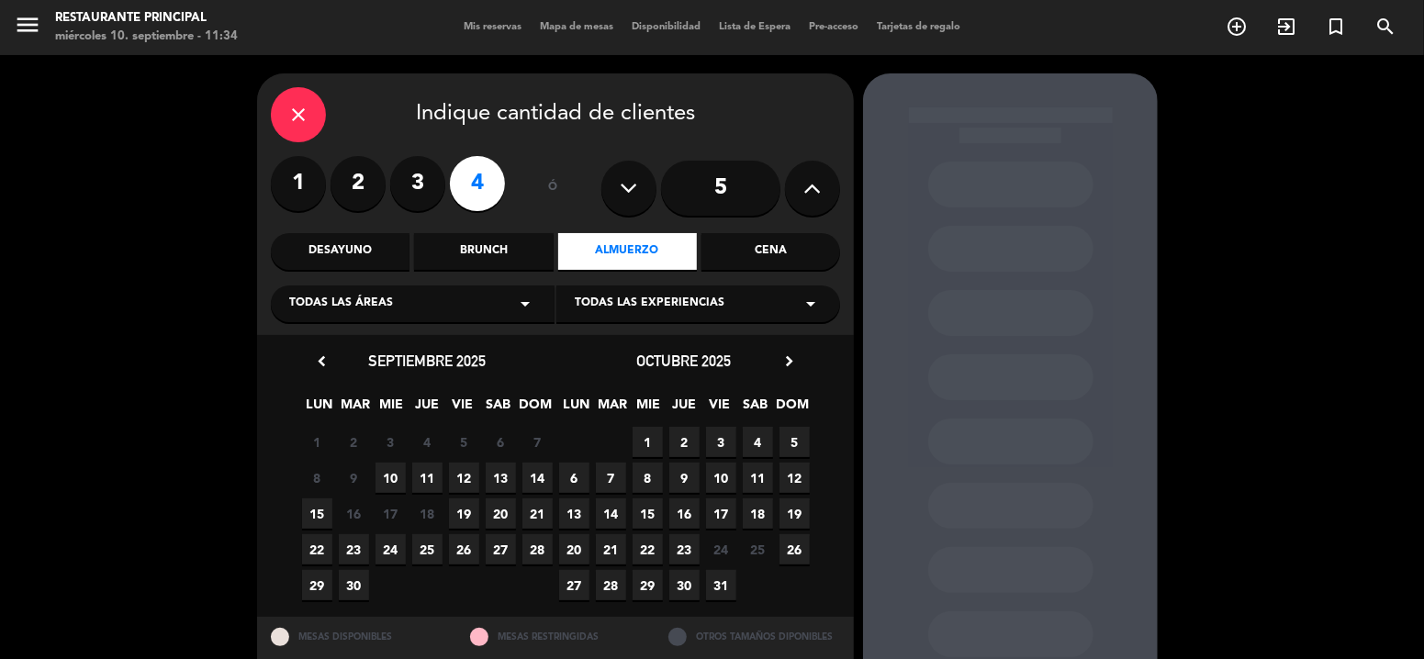
click at [392, 480] on span "10" at bounding box center [391, 478] width 30 height 30
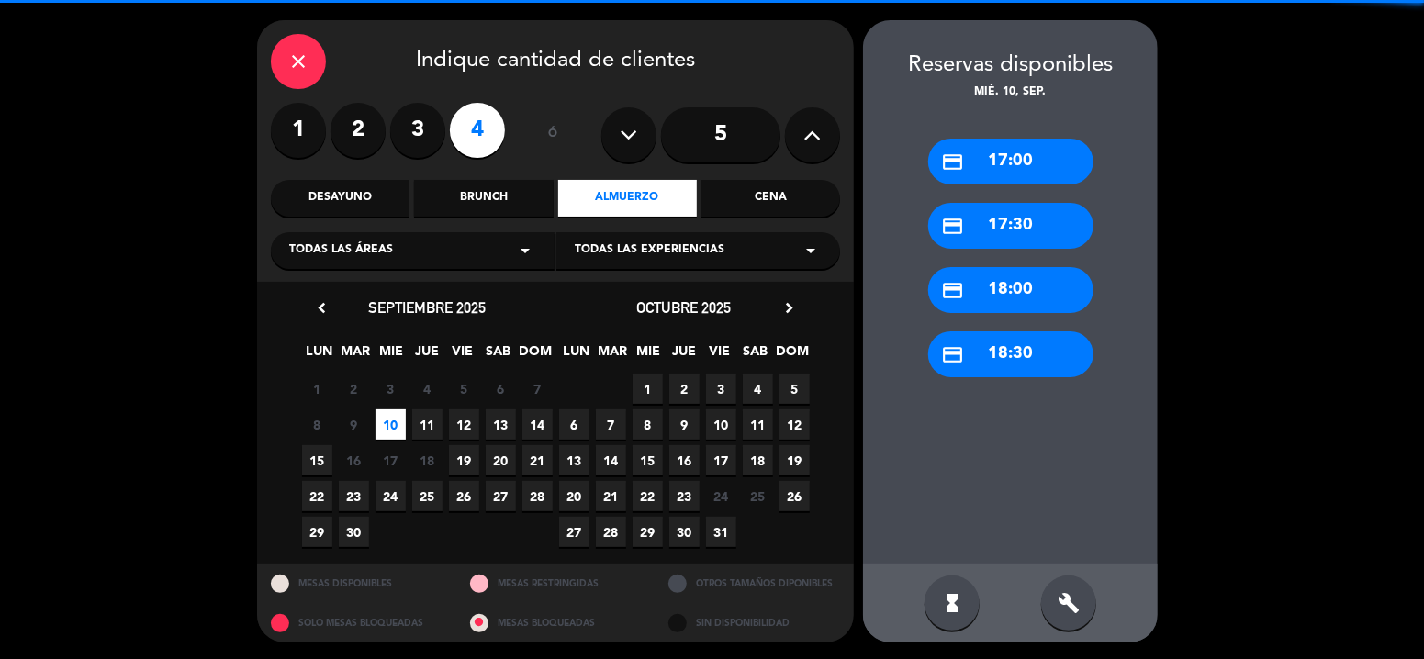
click at [1045, 163] on div "credit_card 17:00" at bounding box center [1010, 162] width 165 height 46
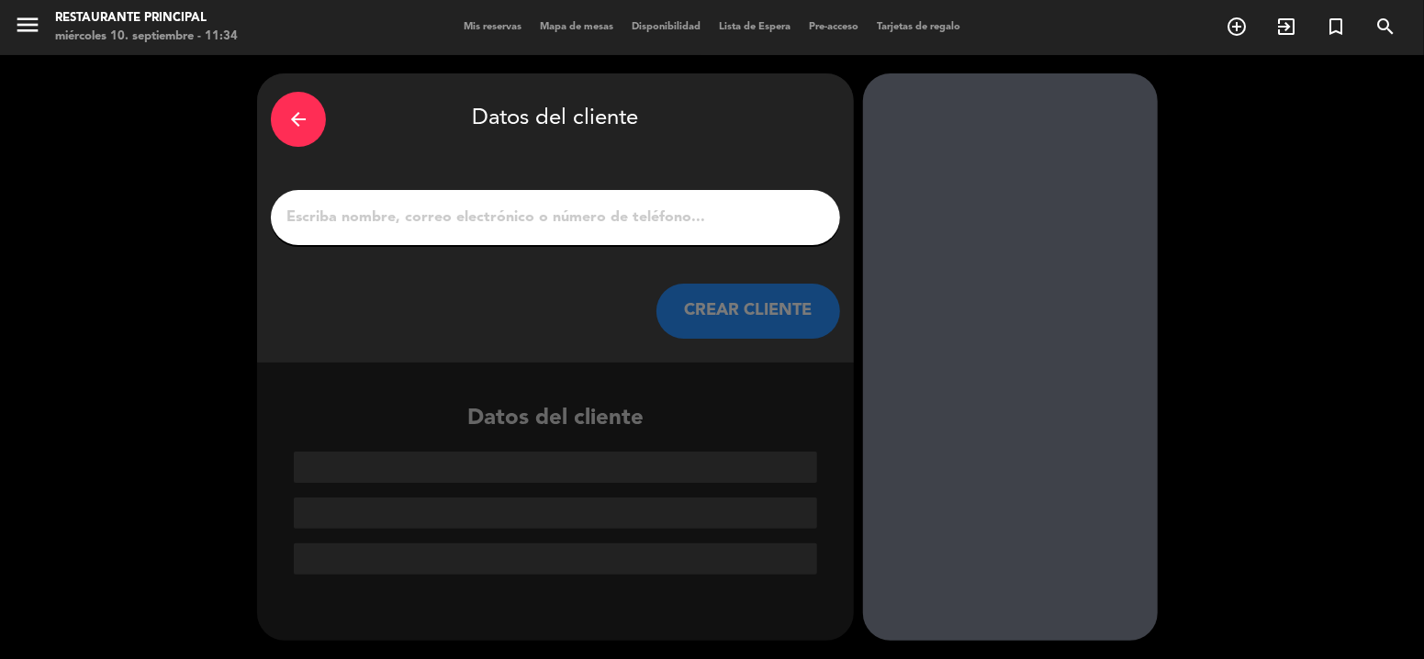
scroll to position [0, 0]
click at [738, 222] on input "1" at bounding box center [556, 218] width 542 height 26
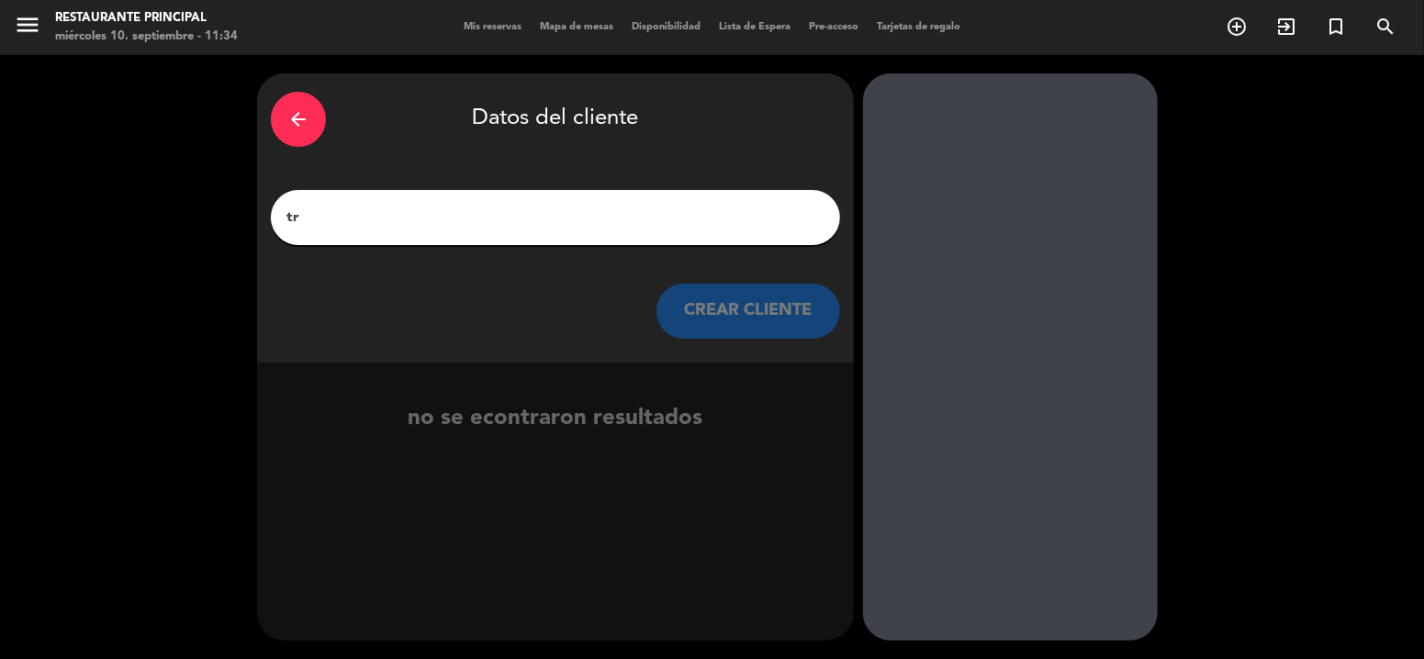
type input "t"
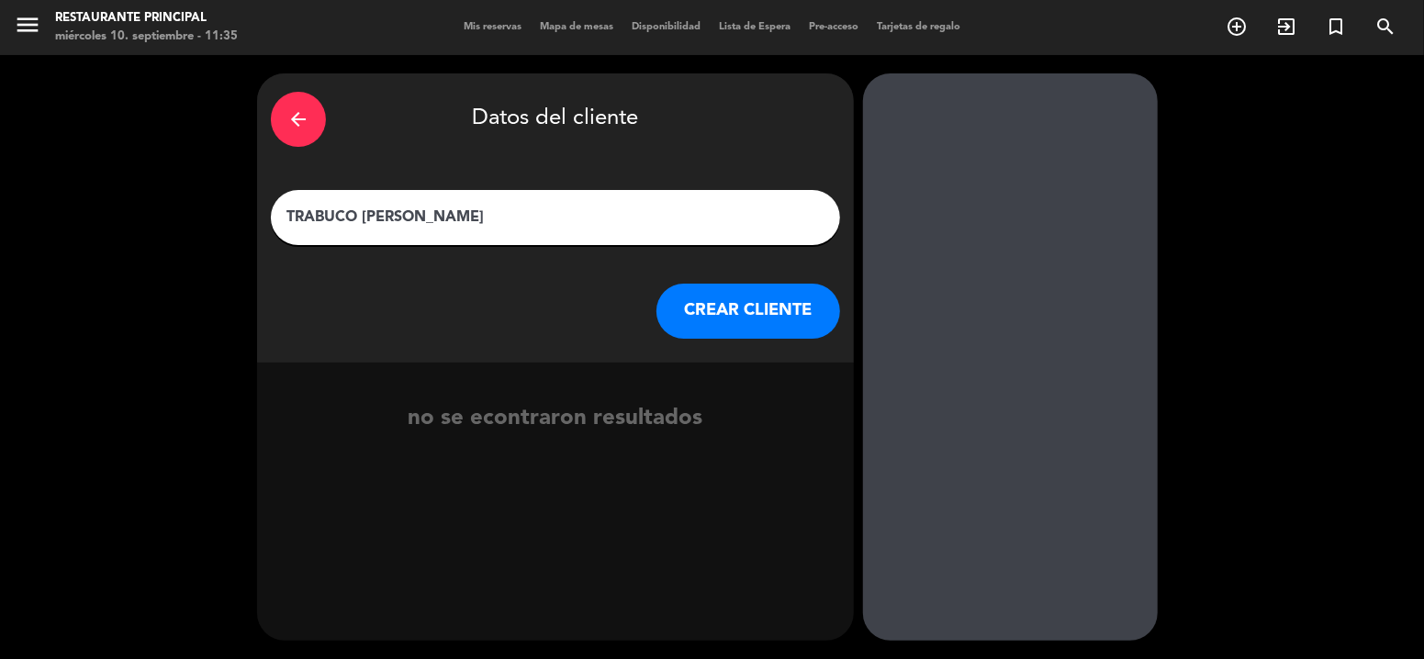
type input "TRABUCO [PERSON_NAME]"
click at [737, 298] on button "CREAR CLIENTE" at bounding box center [749, 311] width 184 height 55
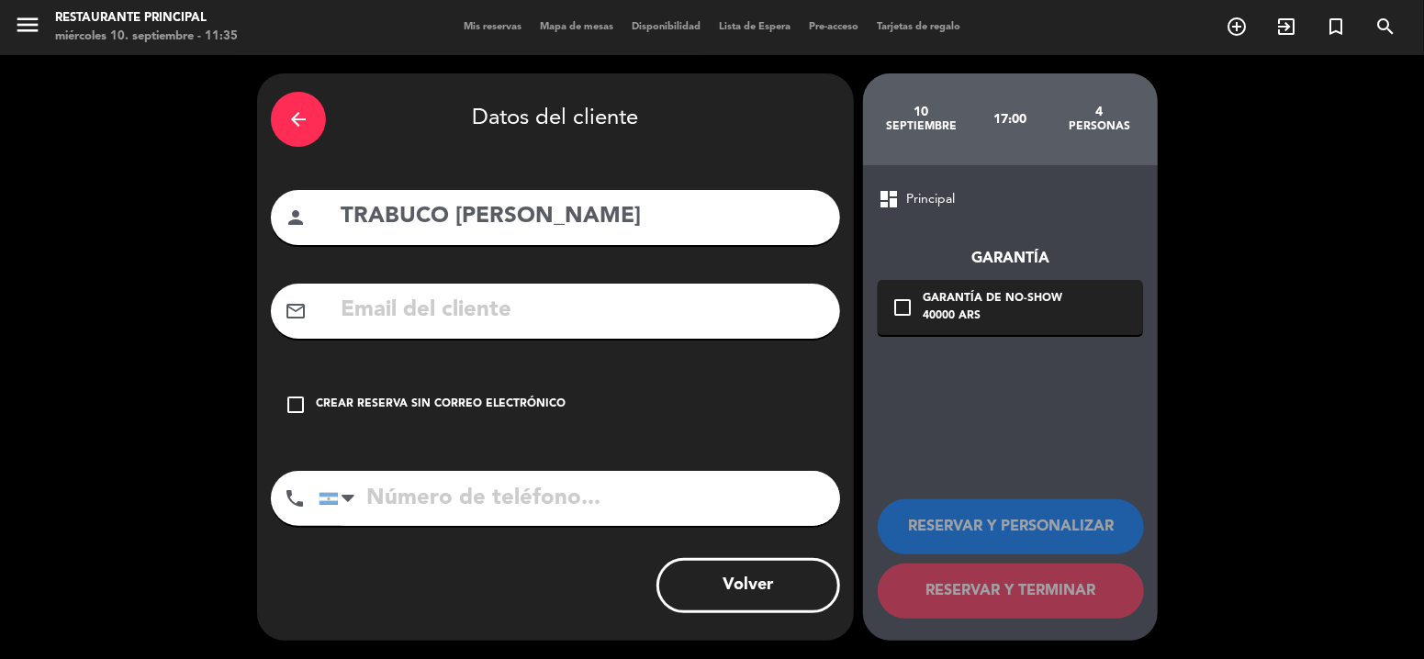
click at [669, 500] on input "tel" at bounding box center [580, 498] width 522 height 55
paste input "2614545213"
type input "2614545213"
click at [512, 404] on div "Crear reserva sin correo electrónico" at bounding box center [441, 405] width 250 height 18
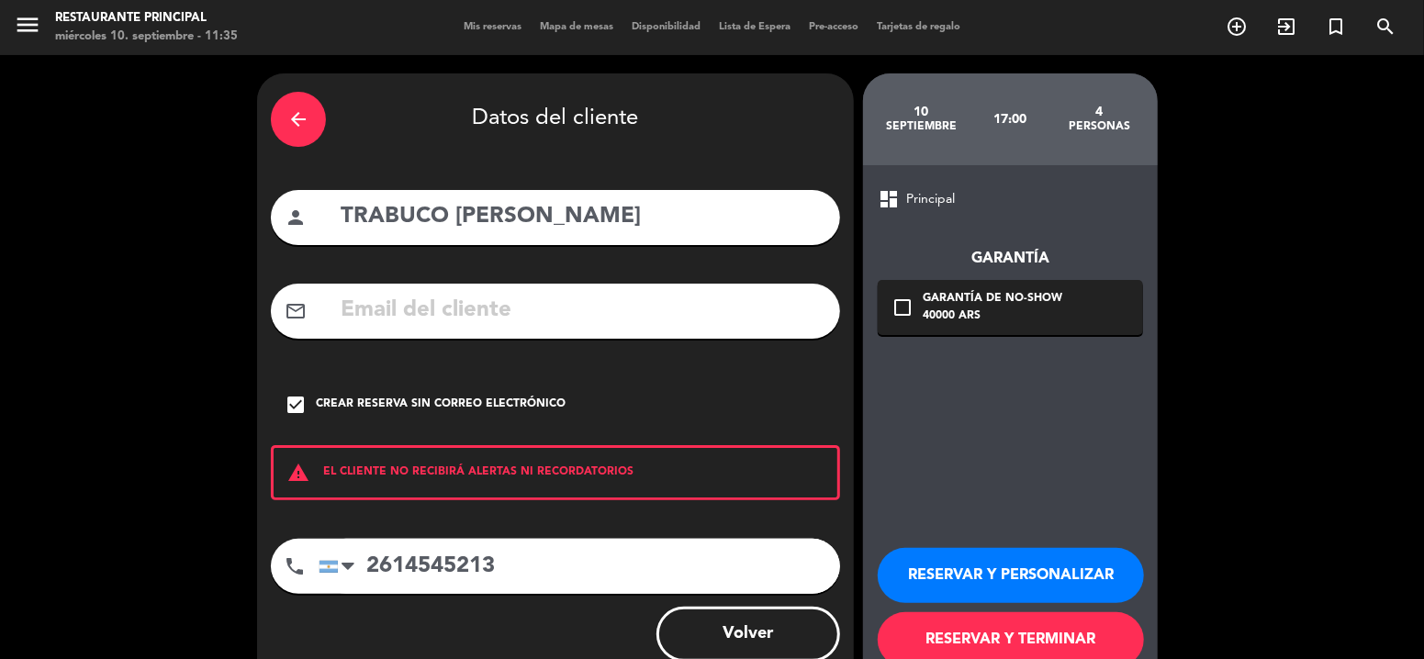
click at [1050, 559] on button "RESERVAR Y PERSONALIZAR" at bounding box center [1011, 575] width 266 height 55
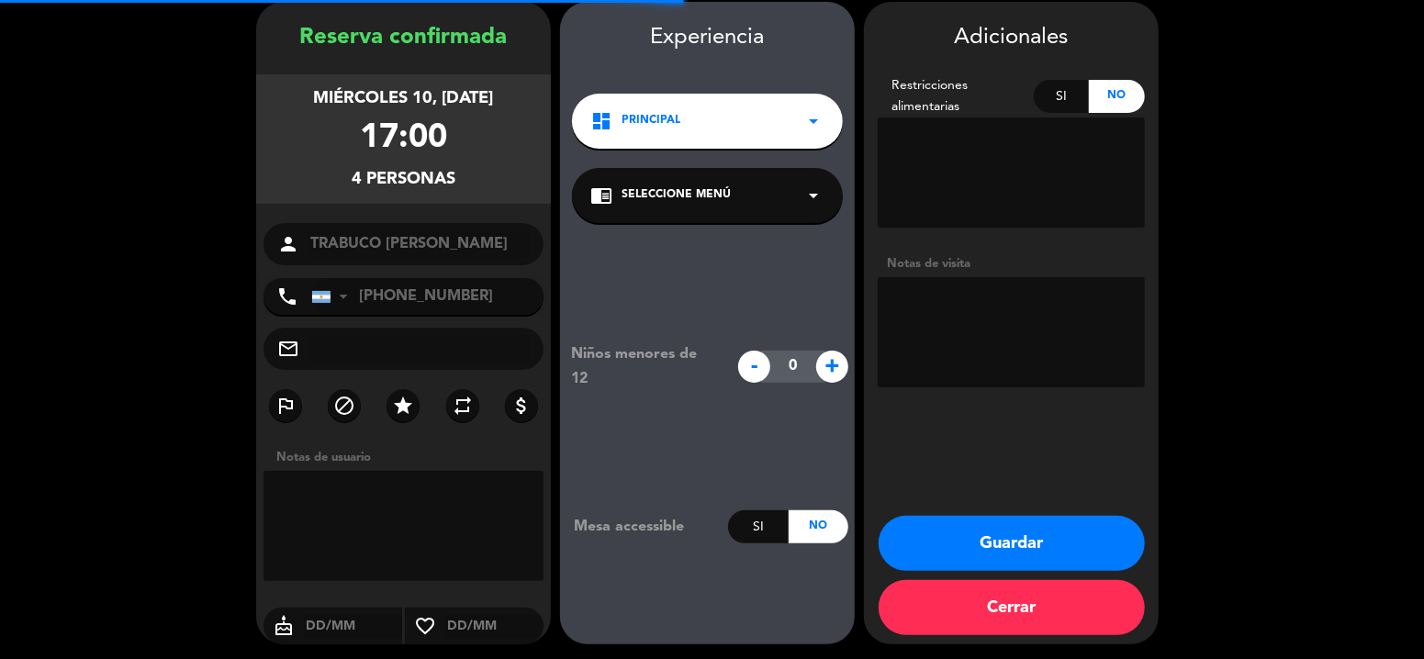
scroll to position [73, 0]
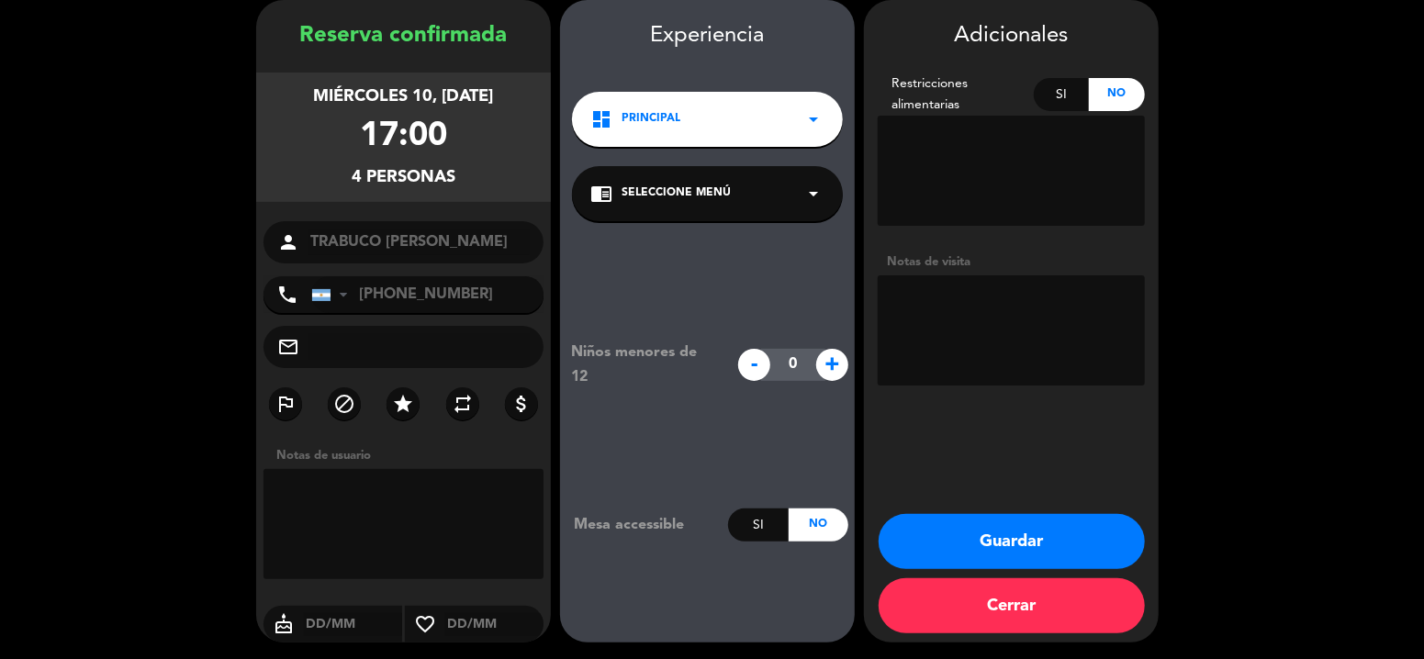
click at [754, 188] on div "chrome_reader_mode Seleccione Menú arrow_drop_down" at bounding box center [707, 193] width 271 height 55
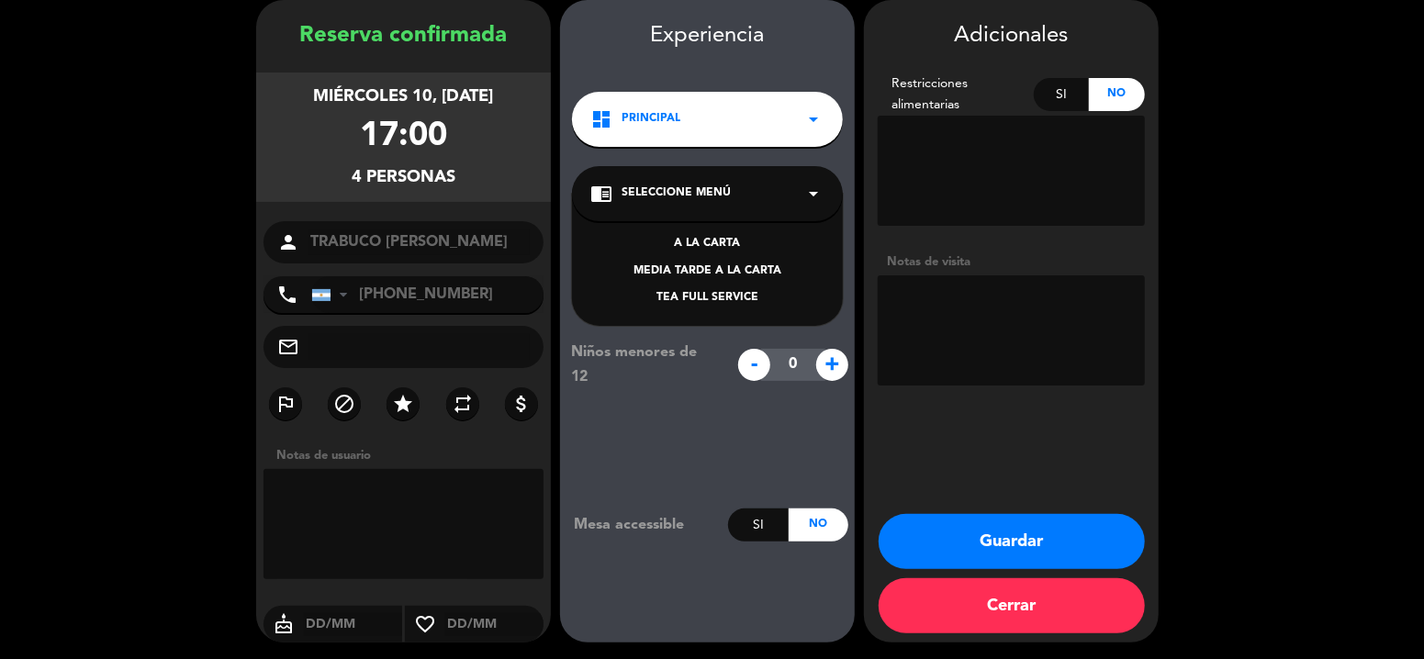
click at [714, 238] on div "A LA CARTA" at bounding box center [707, 244] width 234 height 18
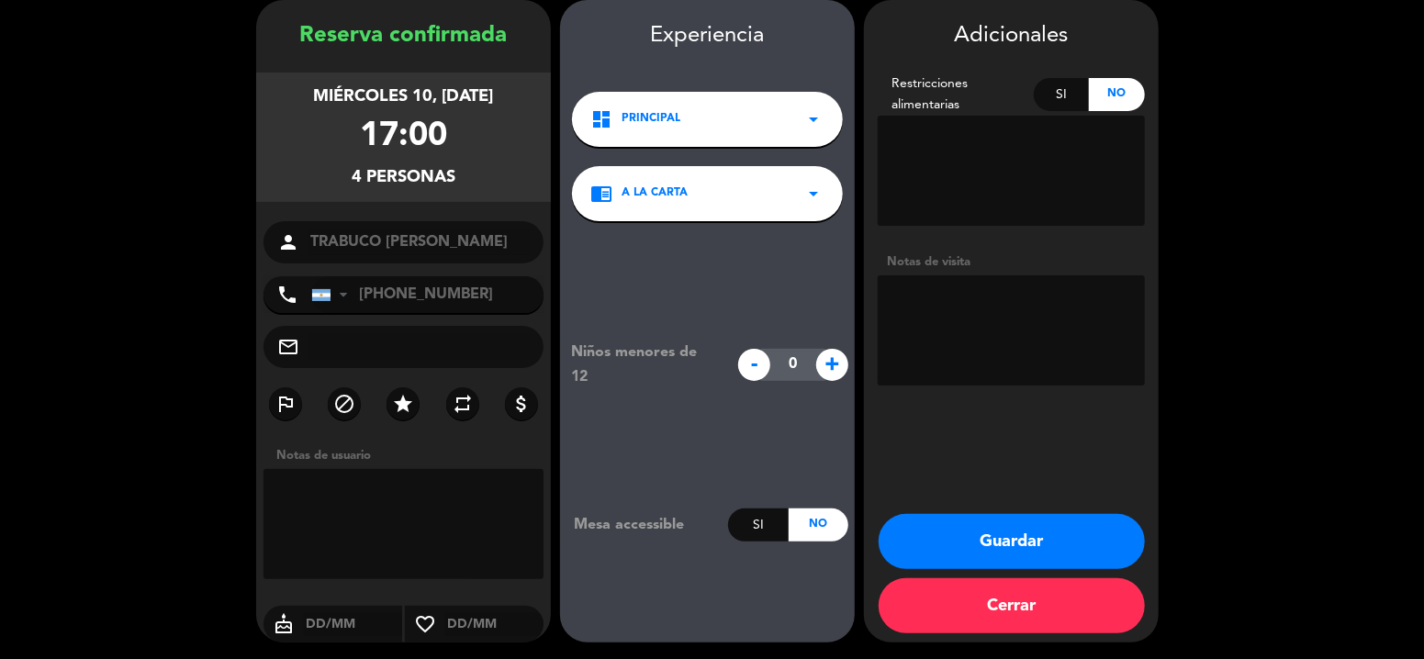
click at [975, 539] on button "Guardar" at bounding box center [1012, 541] width 266 height 55
